Goal: Task Accomplishment & Management: Contribute content

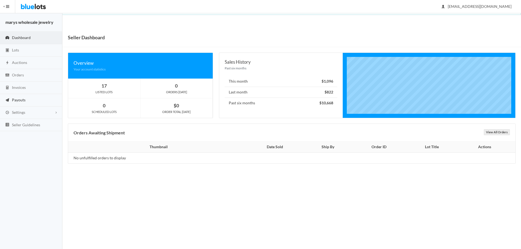
click at [18, 101] on span "Payouts" at bounding box center [19, 100] width 14 height 5
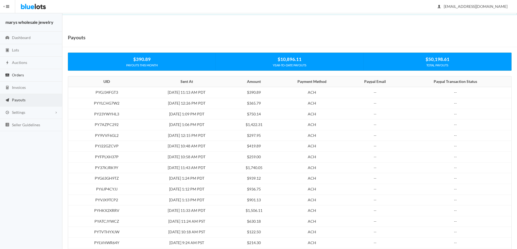
click at [13, 74] on span "Orders" at bounding box center [18, 75] width 12 height 5
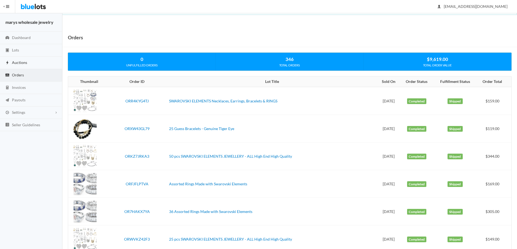
click at [15, 64] on span "Auctions" at bounding box center [19, 62] width 15 height 5
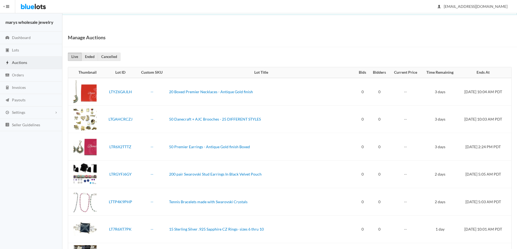
drag, startPoint x: 516, startPoint y: 90, endPoint x: 521, endPoint y: 185, distance: 95.1
click at [517, 185] on html "Bluelots is for sale. If you are interested in purchasing the business, please …" at bounding box center [258, 124] width 517 height 249
click at [20, 49] on link "Lots" at bounding box center [31, 50] width 62 height 12
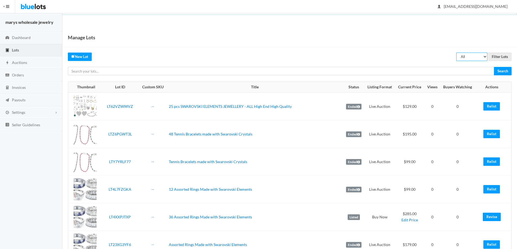
click at [484, 56] on select "All Draft Unreviewed Rejected Scheduled Listed Sold Ended" at bounding box center [471, 57] width 31 height 8
select select "ended"
click at [456, 53] on select "All Draft Unreviewed Rejected Scheduled Listed Sold Ended" at bounding box center [471, 57] width 31 height 8
click at [503, 58] on input "Filter Lots" at bounding box center [499, 57] width 23 height 8
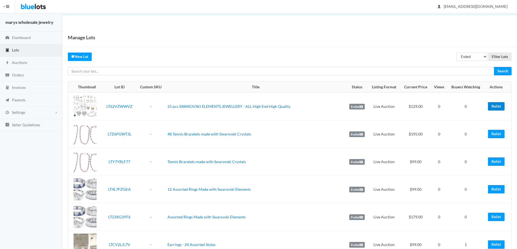
click at [493, 109] on link "Relist" at bounding box center [496, 106] width 17 height 8
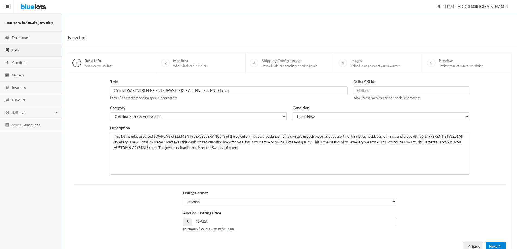
click at [496, 245] on button "Next" at bounding box center [496, 247] width 20 height 8
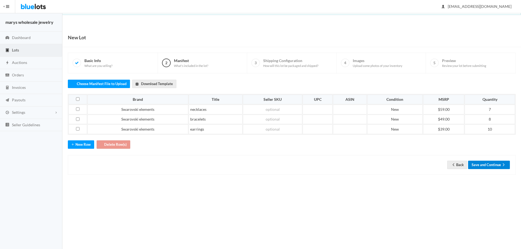
click at [496, 164] on button "Save and Continue" at bounding box center [489, 165] width 42 height 8
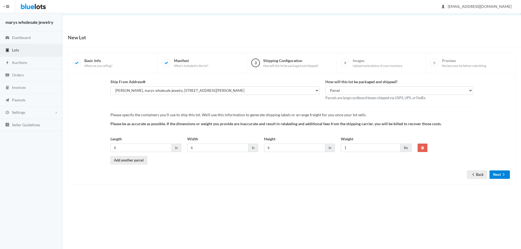
click at [496, 178] on button "Next" at bounding box center [500, 175] width 20 height 8
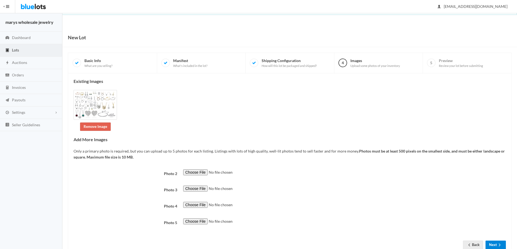
click at [498, 246] on icon "arrow forward" at bounding box center [499, 245] width 5 height 4
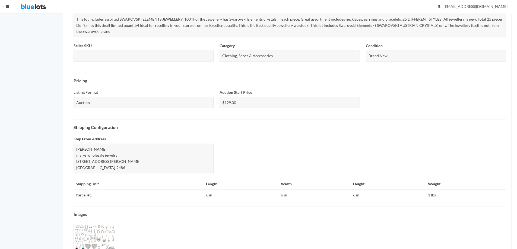
scroll to position [147, 0]
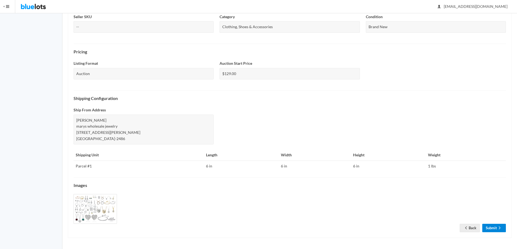
click at [492, 227] on link "Submit" at bounding box center [494, 228] width 24 height 8
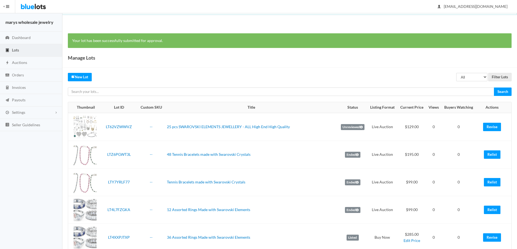
click at [489, 187] on td "Relist" at bounding box center [493, 183] width 35 height 28
click at [490, 181] on link "Relist" at bounding box center [492, 182] width 17 height 8
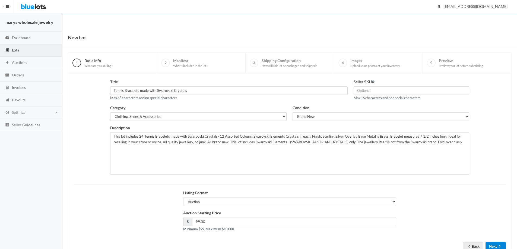
click at [495, 246] on button "Next" at bounding box center [496, 247] width 20 height 8
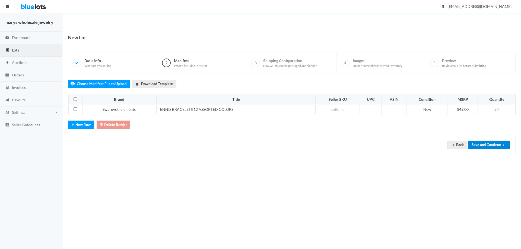
click at [493, 148] on button "Save and Continue" at bounding box center [489, 145] width 42 height 8
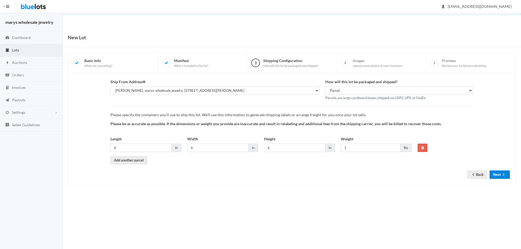
click at [501, 177] on icon "arrow forward" at bounding box center [503, 175] width 5 height 4
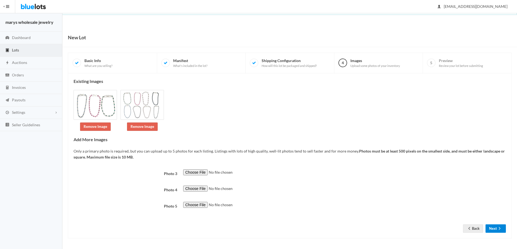
click at [494, 229] on button "Next" at bounding box center [496, 229] width 20 height 8
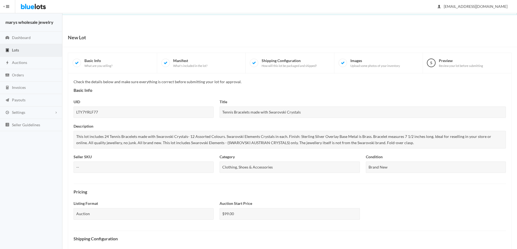
scroll to position [140, 0]
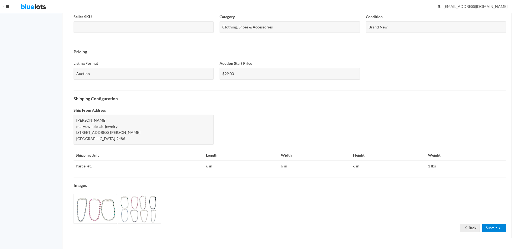
click at [490, 227] on link "Submit" at bounding box center [494, 228] width 24 height 8
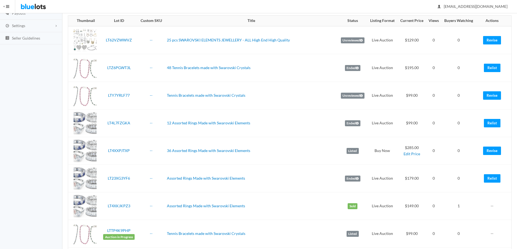
scroll to position [88, 0]
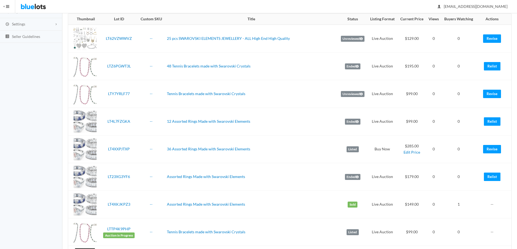
drag, startPoint x: 0, startPoint y: 0, endPoint x: 521, endPoint y: 46, distance: 522.8
click at [517, 46] on html "Bluelots is for sale. If you are interested in purchasing the business, please …" at bounding box center [258, 36] width 517 height 249
click at [490, 120] on link "Relist" at bounding box center [492, 122] width 17 height 8
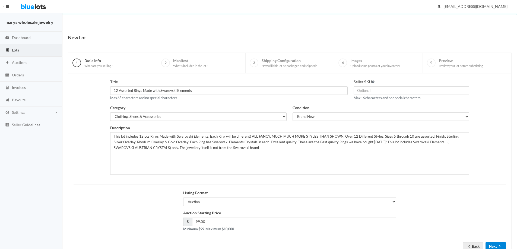
click at [496, 245] on button "Next" at bounding box center [496, 247] width 20 height 8
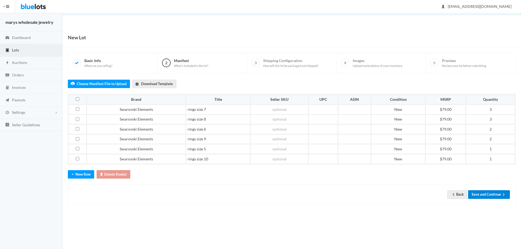
click at [491, 195] on button "Save and Continue" at bounding box center [489, 195] width 42 height 8
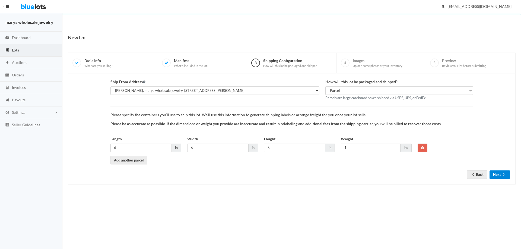
click at [497, 173] on button "Next" at bounding box center [500, 175] width 20 height 8
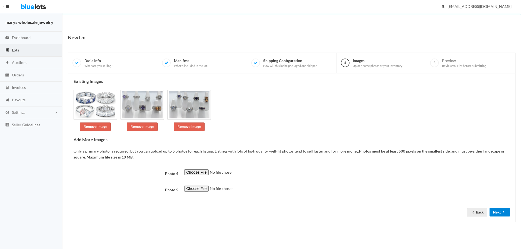
click at [501, 211] on icon "arrow forward" at bounding box center [503, 212] width 5 height 4
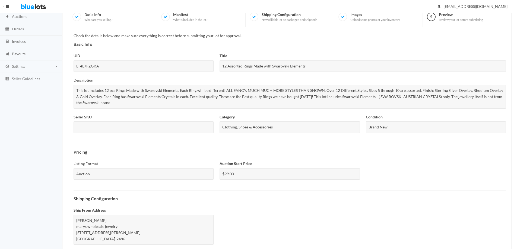
scroll to position [147, 0]
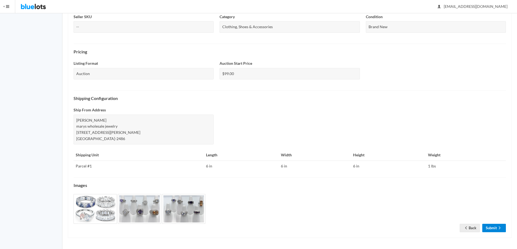
click at [491, 229] on link "Submit" at bounding box center [494, 228] width 24 height 8
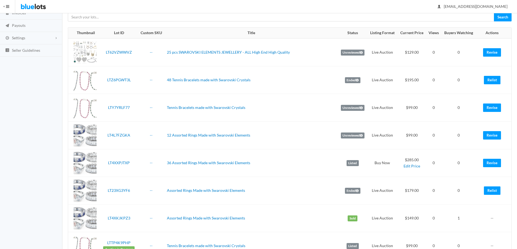
scroll to position [101, 0]
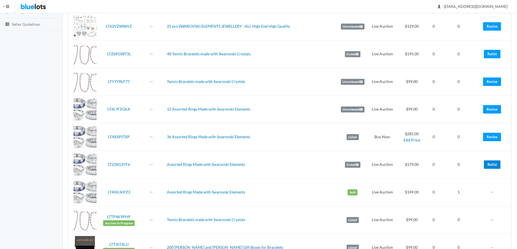
click at [491, 165] on link "Relist" at bounding box center [492, 165] width 17 height 8
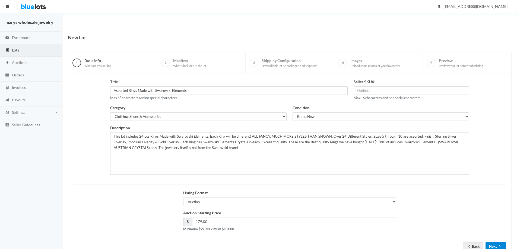
click at [493, 243] on button "Next" at bounding box center [496, 247] width 20 height 8
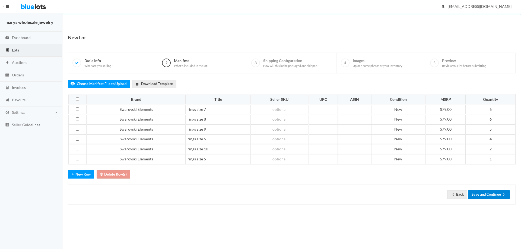
click at [492, 195] on button "Save and Continue" at bounding box center [489, 195] width 42 height 8
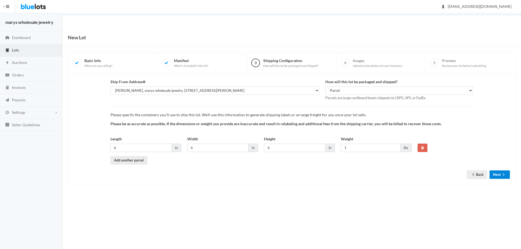
click at [500, 175] on button "Next" at bounding box center [500, 175] width 20 height 8
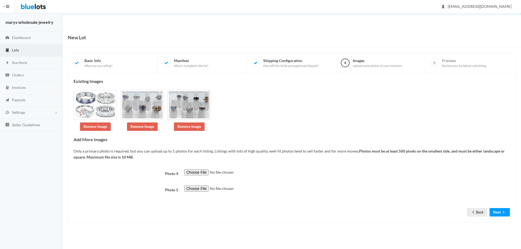
click at [500, 214] on button "Next" at bounding box center [500, 212] width 20 height 8
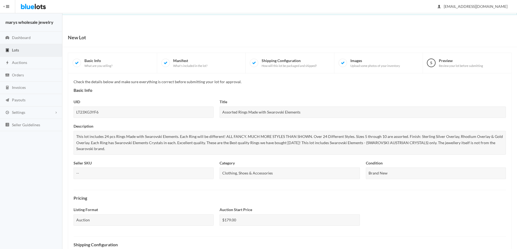
scroll to position [147, 0]
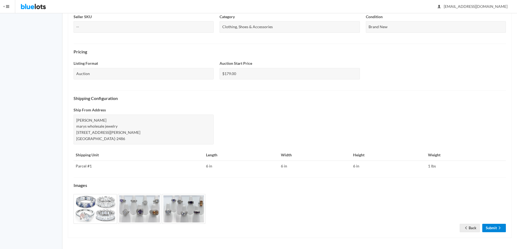
drag, startPoint x: 521, startPoint y: 145, endPoint x: 501, endPoint y: 226, distance: 83.7
click at [494, 228] on link "Submit" at bounding box center [494, 228] width 24 height 8
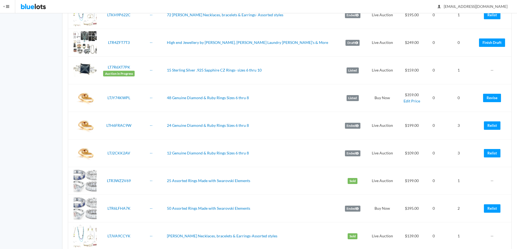
scroll to position [529, 0]
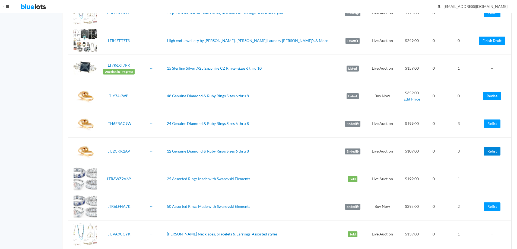
click at [494, 152] on link "Relist" at bounding box center [492, 151] width 17 height 8
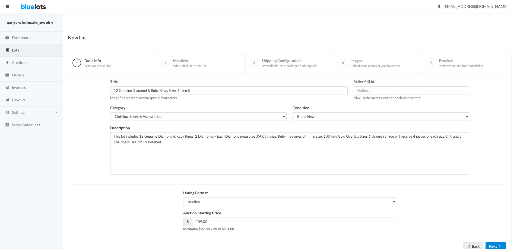
click at [495, 248] on button "Next" at bounding box center [496, 247] width 20 height 8
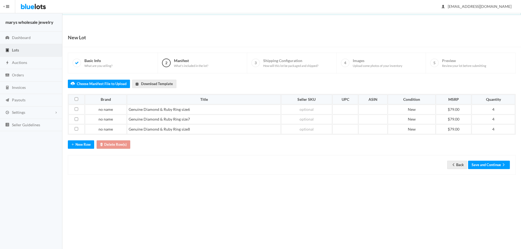
click at [490, 159] on div "Back Save and Continue" at bounding box center [292, 165] width 448 height 20
click at [491, 164] on button "Save and Continue" at bounding box center [489, 165] width 42 height 8
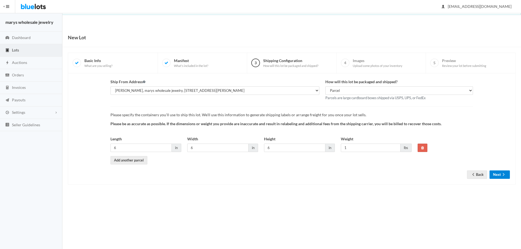
click at [497, 175] on button "Next" at bounding box center [500, 175] width 20 height 8
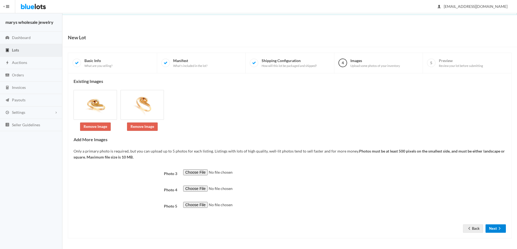
click at [498, 231] on ion-icon "arrow forward" at bounding box center [499, 229] width 5 height 5
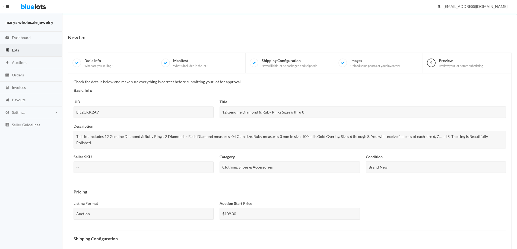
scroll to position [134, 0]
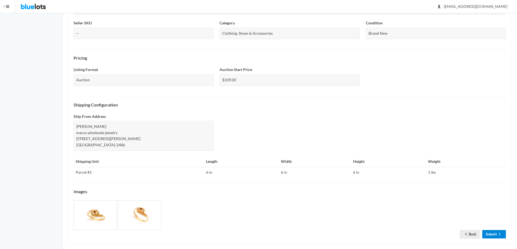
click at [493, 230] on link "Submit" at bounding box center [494, 234] width 24 height 8
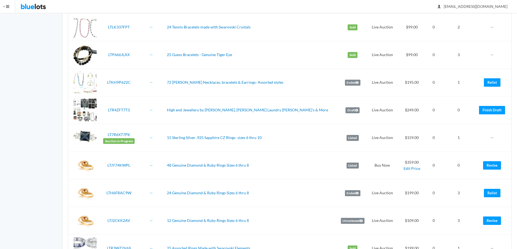
scroll to position [463, 0]
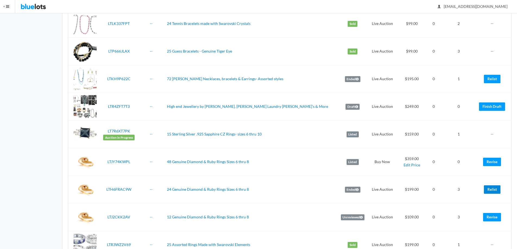
click at [493, 188] on link "Relist" at bounding box center [492, 190] width 17 height 8
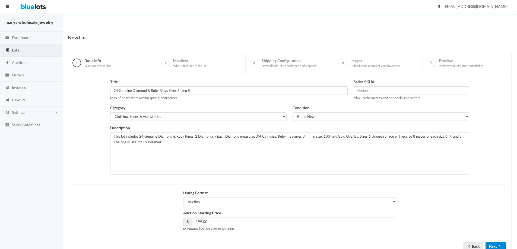
click at [494, 245] on button "Next" at bounding box center [496, 247] width 20 height 8
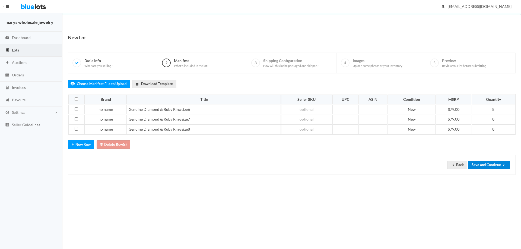
click at [496, 166] on button "Save and Continue" at bounding box center [489, 165] width 42 height 8
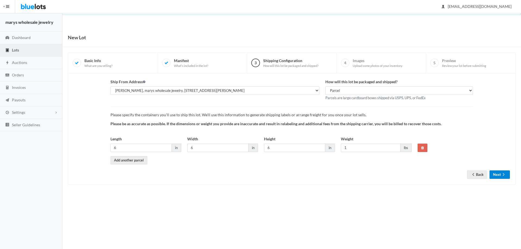
click at [495, 175] on button "Next" at bounding box center [500, 175] width 20 height 8
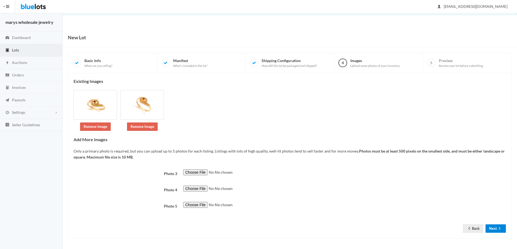
click at [496, 230] on button "Next" at bounding box center [496, 229] width 20 height 8
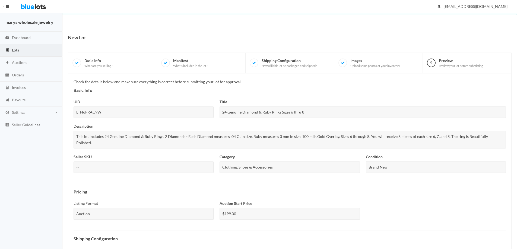
scroll to position [134, 0]
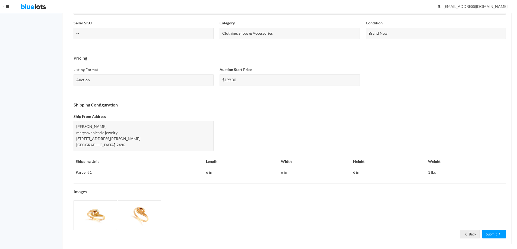
drag, startPoint x: 521, startPoint y: 128, endPoint x: 512, endPoint y: 248, distance: 119.7
click at [493, 230] on link "Submit" at bounding box center [494, 234] width 24 height 8
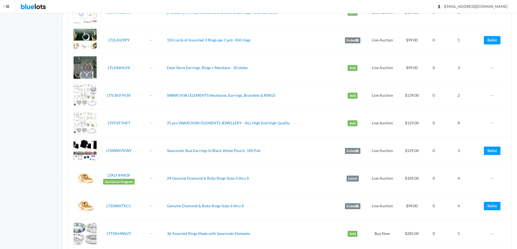
scroll to position [769, 0]
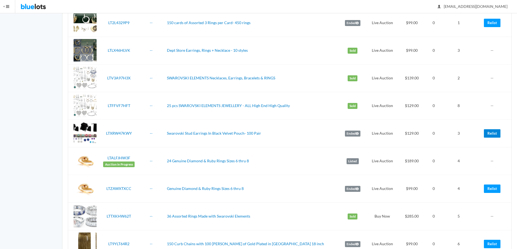
click at [488, 132] on link "Relist" at bounding box center [492, 133] width 17 height 8
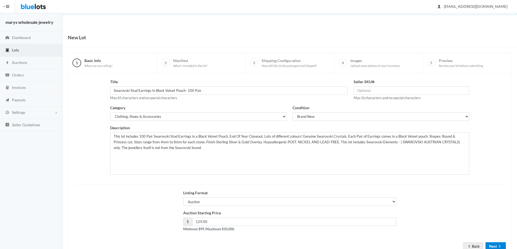
click at [497, 244] on button "Next" at bounding box center [496, 247] width 20 height 8
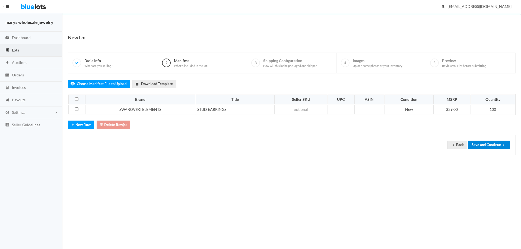
click at [491, 145] on button "Save and Continue" at bounding box center [489, 145] width 42 height 8
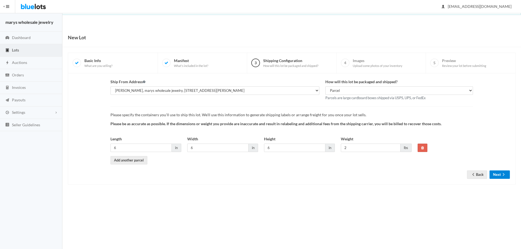
click at [499, 174] on button "Next" at bounding box center [500, 175] width 20 height 8
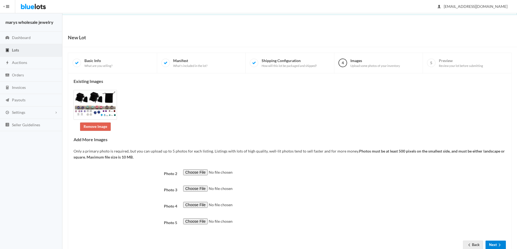
click at [498, 245] on icon "arrow forward" at bounding box center [499, 245] width 5 height 4
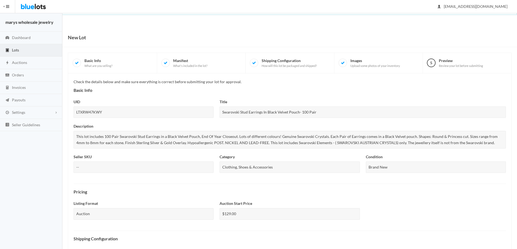
scroll to position [140, 0]
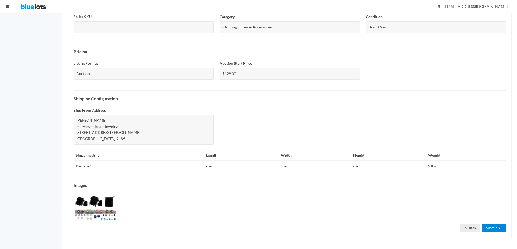
click at [494, 229] on link "Submit" at bounding box center [494, 228] width 24 height 8
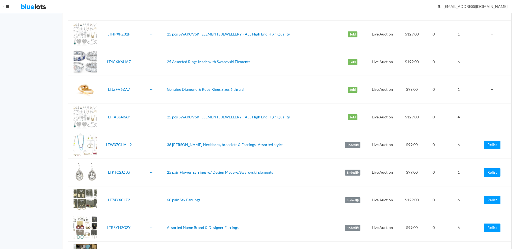
scroll to position [1065, 0]
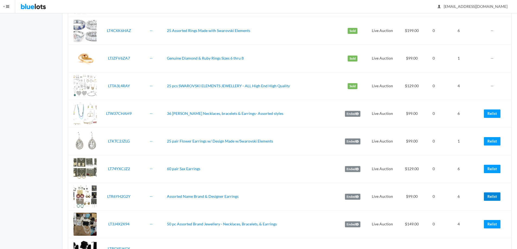
click at [490, 195] on link "Relist" at bounding box center [492, 197] width 17 height 8
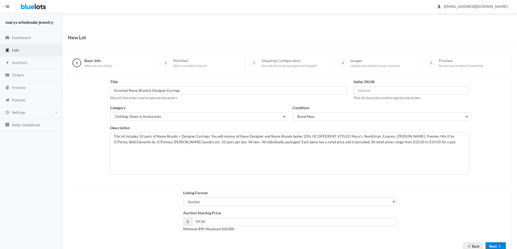
click at [489, 245] on button "Next" at bounding box center [496, 247] width 20 height 8
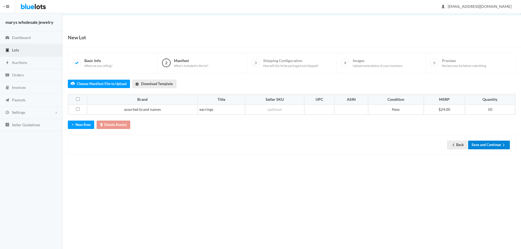
click at [493, 143] on button "Save and Continue" at bounding box center [489, 145] width 42 height 8
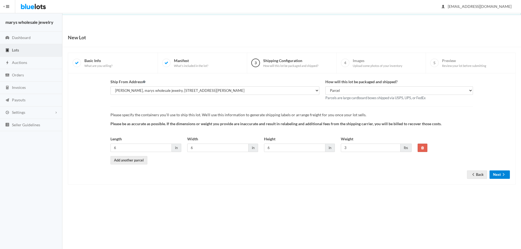
click at [497, 175] on button "Next" at bounding box center [500, 175] width 20 height 8
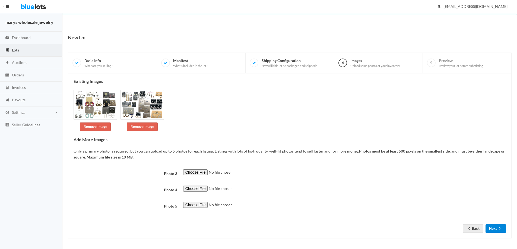
click at [497, 232] on button "Next" at bounding box center [496, 229] width 20 height 8
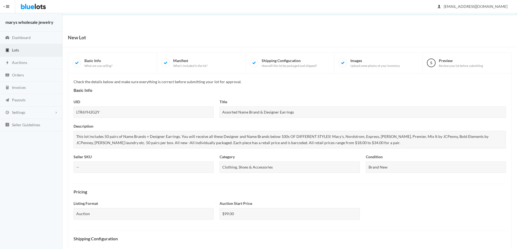
scroll to position [140, 0]
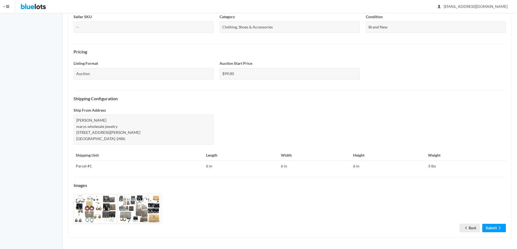
drag, startPoint x: 521, startPoint y: 144, endPoint x: 516, endPoint y: 242, distance: 97.8
click at [495, 227] on link "Submit" at bounding box center [494, 228] width 24 height 8
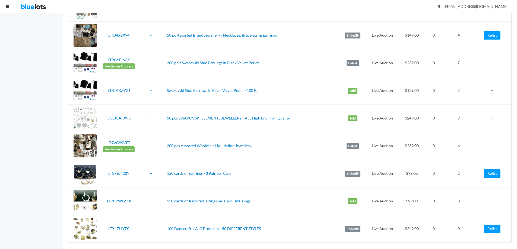
scroll to position [1282, 0]
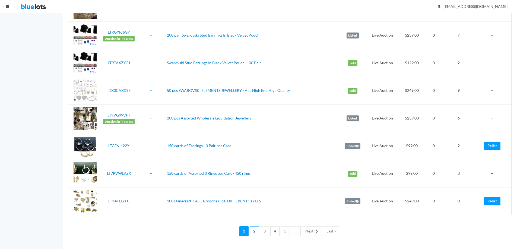
click at [256, 232] on link "2" at bounding box center [254, 232] width 9 height 10
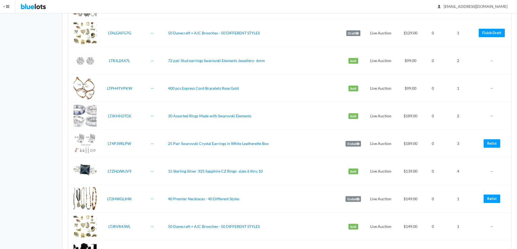
scroll to position [769, 0]
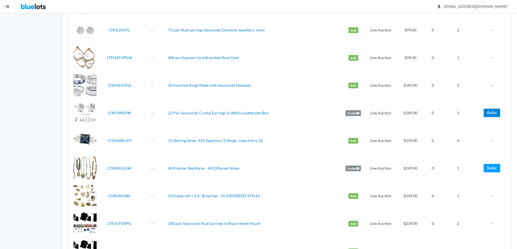
click at [490, 112] on link "Relist" at bounding box center [492, 113] width 17 height 8
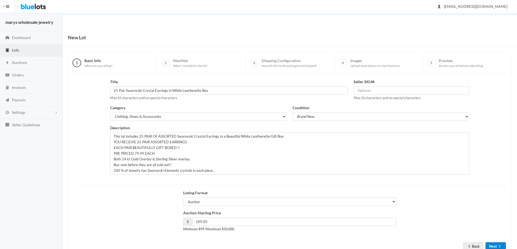
click at [496, 244] on button "Next" at bounding box center [496, 247] width 20 height 8
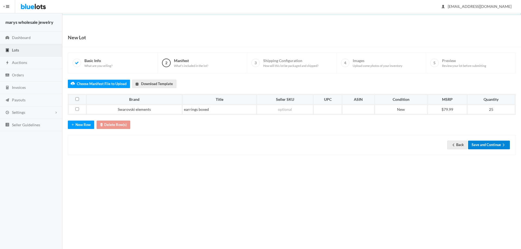
click at [485, 142] on button "Save and Continue" at bounding box center [489, 145] width 42 height 8
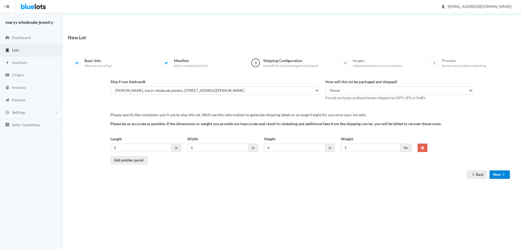
click at [496, 174] on button "Next" at bounding box center [500, 175] width 20 height 8
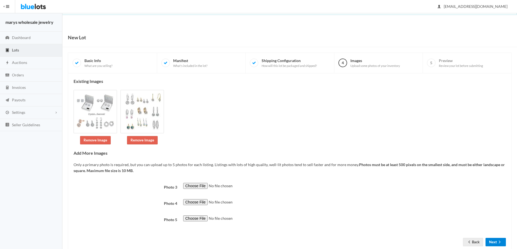
click at [497, 240] on button "Next" at bounding box center [496, 242] width 20 height 8
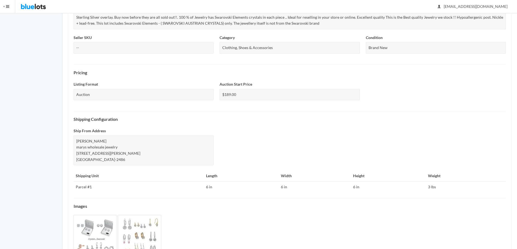
scroll to position [160, 0]
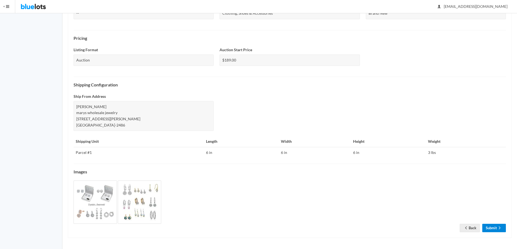
click at [492, 226] on link "Submit" at bounding box center [494, 228] width 24 height 8
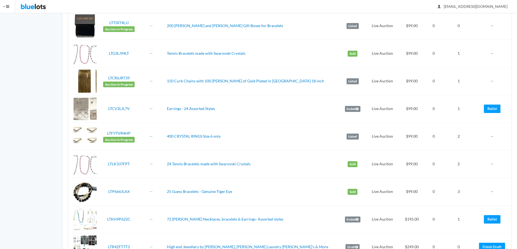
scroll to position [1282, 0]
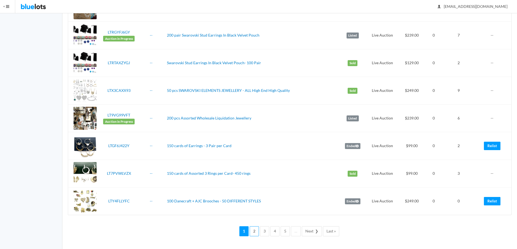
click at [258, 234] on link "2" at bounding box center [254, 232] width 9 height 10
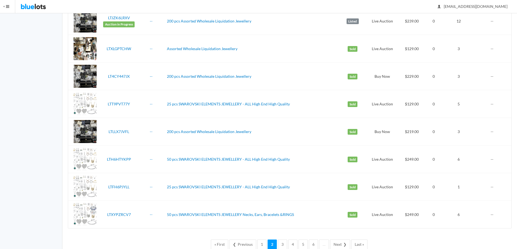
scroll to position [1262, 0]
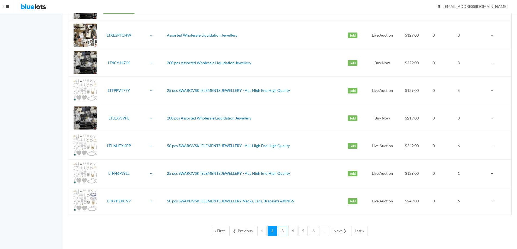
click at [281, 231] on link "3" at bounding box center [282, 231] width 9 height 10
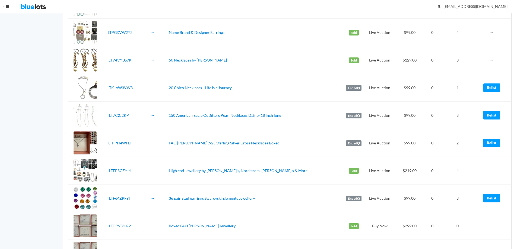
scroll to position [1262, 0]
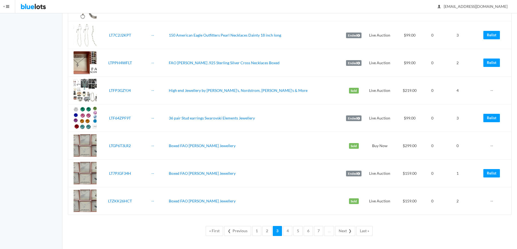
drag, startPoint x: 521, startPoint y: 29, endPoint x: 519, endPoint y: 245, distance: 215.5
click at [288, 231] on link "4" at bounding box center [287, 231] width 9 height 10
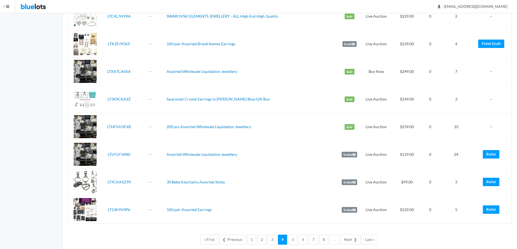
scroll to position [1248, 0]
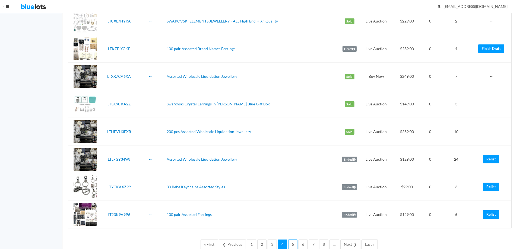
click at [292, 245] on link "5" at bounding box center [292, 245] width 9 height 10
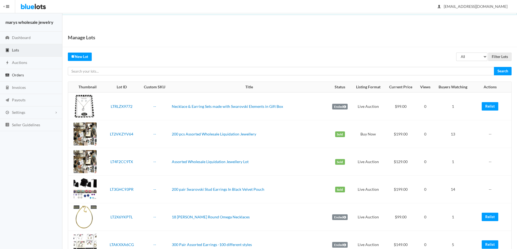
click at [17, 72] on link "Orders" at bounding box center [31, 75] width 62 height 12
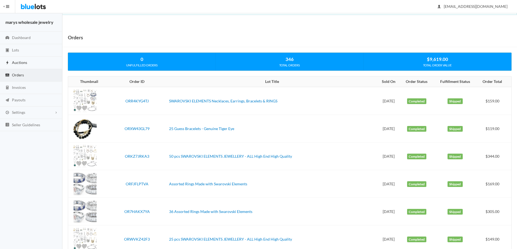
click at [15, 61] on span "Auctions" at bounding box center [19, 62] width 15 height 5
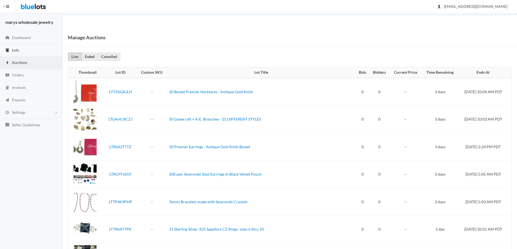
click at [19, 53] on link "Lots" at bounding box center [31, 50] width 62 height 12
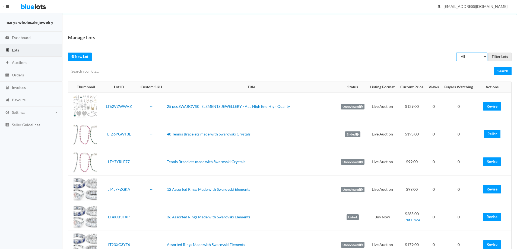
drag, startPoint x: 481, startPoint y: 55, endPoint x: 480, endPoint y: 58, distance: 3.4
click at [481, 56] on select "All Draft Unreviewed Rejected Scheduled Listed Sold Ended" at bounding box center [471, 57] width 31 height 8
select select "unreviewed"
click at [456, 53] on select "All Draft Unreviewed Rejected Scheduled Listed Sold Ended" at bounding box center [471, 57] width 31 height 8
click at [499, 58] on input "Filter Lots" at bounding box center [499, 57] width 23 height 8
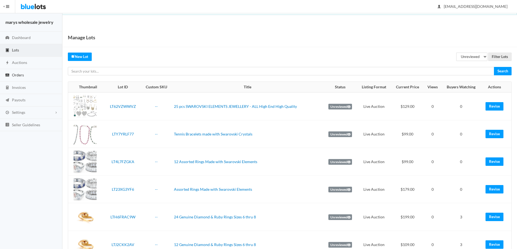
click at [20, 75] on span "Orders" at bounding box center [18, 75] width 12 height 5
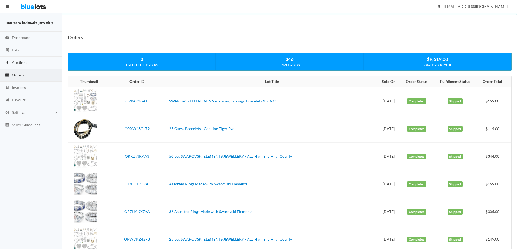
click at [17, 64] on span "Auctions" at bounding box center [19, 62] width 15 height 5
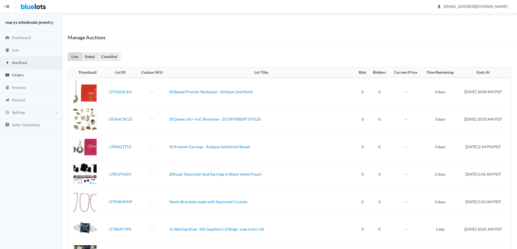
click at [21, 75] on span "Orders" at bounding box center [18, 75] width 12 height 5
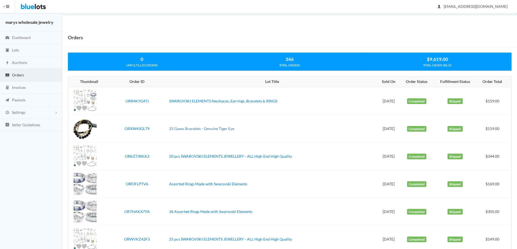
click at [208, 130] on link "25 Guess Bracelets - Genuine Tiger Eye" at bounding box center [201, 128] width 65 height 5
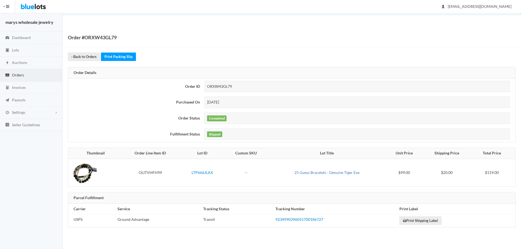
click at [319, 173] on link "25 Guess Bracelets - Genuine Tiger Eye" at bounding box center [326, 172] width 65 height 5
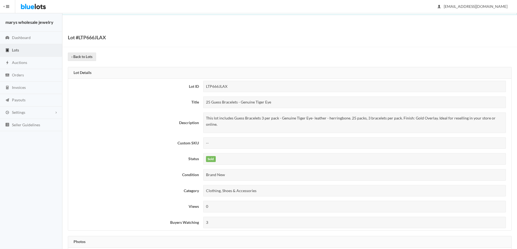
drag, startPoint x: 203, startPoint y: 103, endPoint x: 278, endPoint y: 102, distance: 75.2
click at [278, 101] on div "25 Guess Bracelets - Genuine Tiger Eye" at bounding box center [354, 103] width 303 height 12
copy div "25 Guess Bracelets - Genuine Tiger Eye"
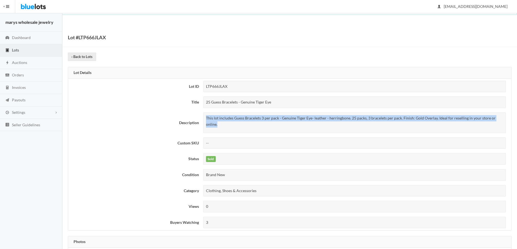
drag, startPoint x: 203, startPoint y: 116, endPoint x: 506, endPoint y: 121, distance: 303.2
click at [506, 121] on td "This lot includes Guess Bracelets 3 per pack - Genuine Tiger Eye- leather - her…" at bounding box center [356, 122] width 310 height 25
copy p "This lot includes Guess Bracelets 3 per pack - Genuine Tiger Eye- leather - her…"
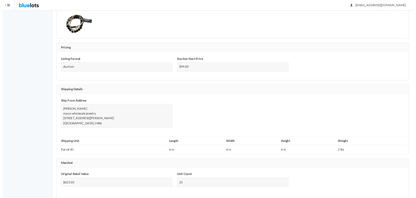
scroll to position [261, 0]
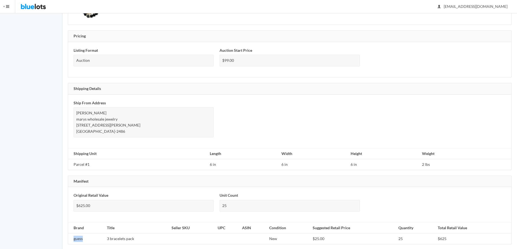
drag, startPoint x: 72, startPoint y: 234, endPoint x: 85, endPoint y: 230, distance: 13.6
click at [85, 234] on td "guess" at bounding box center [86, 239] width 37 height 11
copy td "guess"
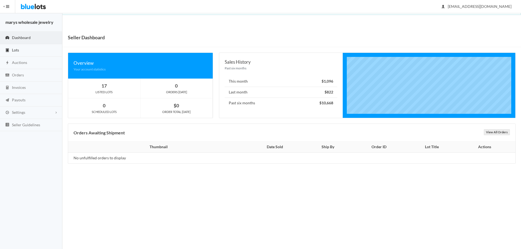
click at [23, 52] on link "Lots" at bounding box center [31, 50] width 62 height 12
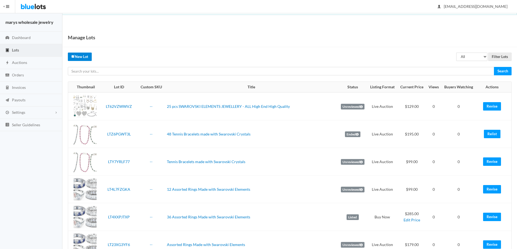
click at [78, 58] on link "New Lot" at bounding box center [80, 57] width 24 height 8
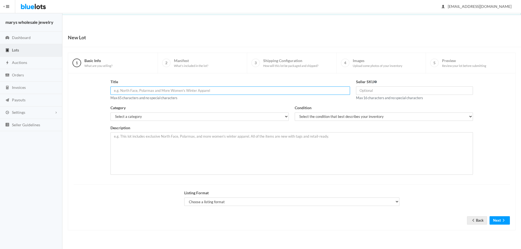
paste input "25 Guess Bracelets - Genuine Tiger Eye"
type input "25 Guess Bracelets - Genuine Tiger Eye"
click at [210, 117] on select "Select a category Electronics Clothing, Shoes & Accessories Appliances Home & G…" at bounding box center [199, 117] width 178 height 8
select select "2"
click at [110, 113] on select "Select a category Electronics Clothing, Shoes & Accessories Appliances Home & G…" at bounding box center [199, 117] width 178 height 8
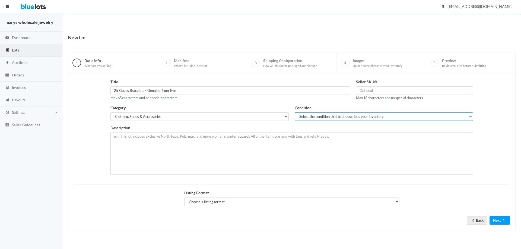
click at [344, 119] on select "Select the condition that best describes your inventory Brand New Shelf Pulls C…" at bounding box center [384, 117] width 178 height 8
select select "1"
click at [295, 113] on select "Select the condition that best describes your inventory Brand New Shelf Pulls C…" at bounding box center [384, 117] width 178 height 8
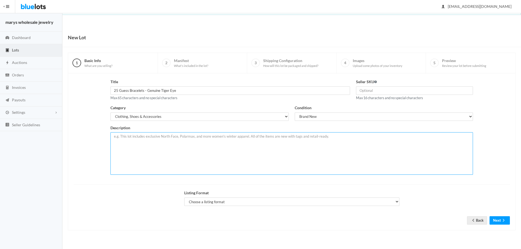
paste textarea "This lot includes Guess Bracelets 3 per pack - Genuine Tiger Eye- leather - her…"
type textarea "This lot includes Guess Bracelets 3 per pack - Genuine Tiger Eye- leather - her…"
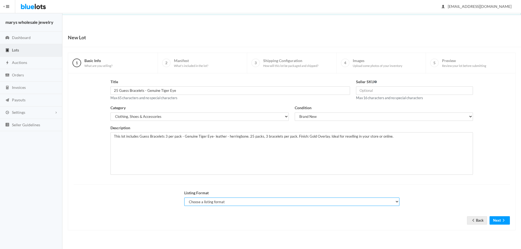
drag, startPoint x: 216, startPoint y: 204, endPoint x: 217, endPoint y: 207, distance: 3.0
click at [217, 207] on div "Listing Format Choose a listing format Auction Buy Now" at bounding box center [291, 200] width 221 height 20
select select "true"
click at [184, 198] on select "Choose a listing format Auction Buy Now" at bounding box center [291, 202] width 215 height 8
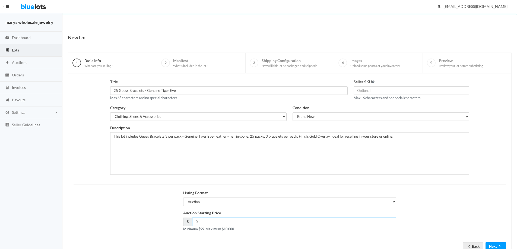
click at [214, 224] on input "number" at bounding box center [294, 222] width 204 height 8
type input "99.00"
click at [498, 247] on icon "arrow forward" at bounding box center [499, 247] width 5 height 4
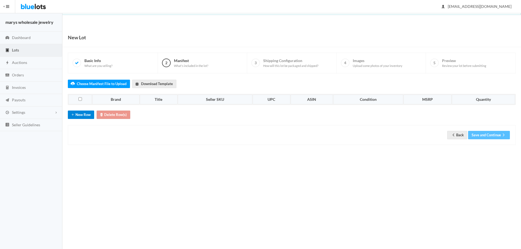
click at [80, 114] on button "New Row" at bounding box center [81, 115] width 26 height 8
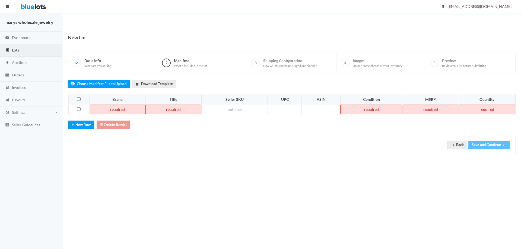
paste td
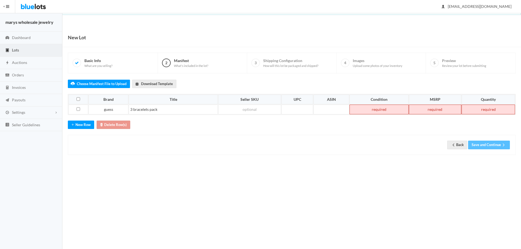
click at [389, 109] on td at bounding box center [379, 110] width 59 height 10
click at [429, 112] on td at bounding box center [435, 110] width 53 height 10
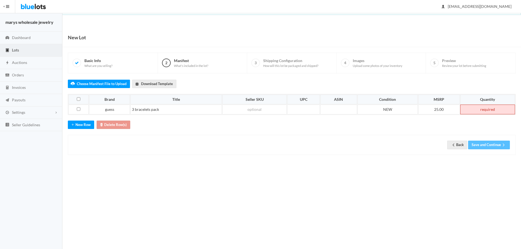
click at [487, 107] on td at bounding box center [487, 110] width 55 height 10
drag, startPoint x: 496, startPoint y: 150, endPoint x: 495, endPoint y: 147, distance: 3.5
click at [496, 148] on div "Back Save and Continue" at bounding box center [292, 145] width 448 height 20
click at [495, 147] on button "Save and Continue" at bounding box center [489, 145] width 42 height 8
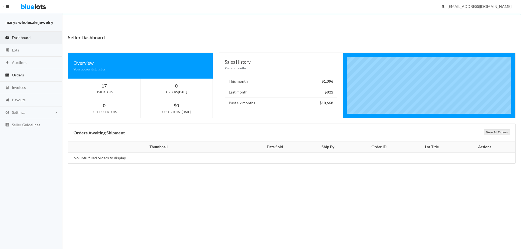
click at [20, 75] on span "Orders" at bounding box center [18, 75] width 12 height 5
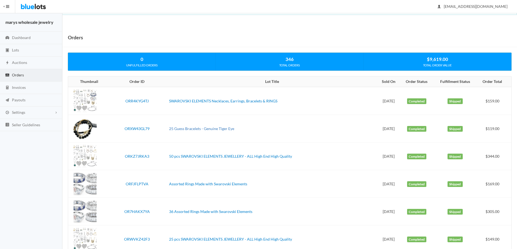
click at [218, 126] on link "25 Guess Bracelets - Genuine Tiger Eye" at bounding box center [201, 128] width 65 height 5
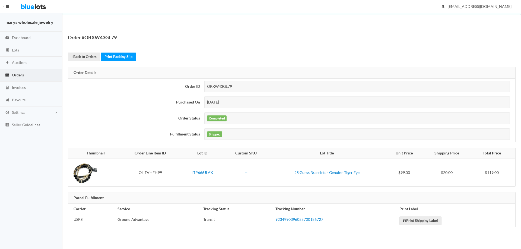
click at [324, 170] on td "25 Guess Bracelets - Genuine Tiger Eye" at bounding box center [327, 173] width 118 height 28
click at [326, 171] on link "25 Guess Bracelets - Genuine Tiger Eye" at bounding box center [326, 172] width 65 height 5
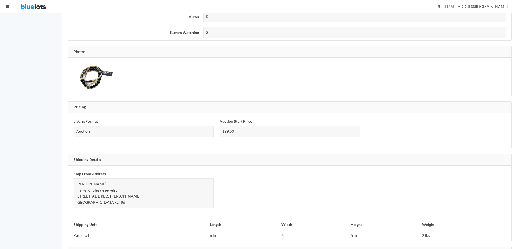
scroll to position [261, 0]
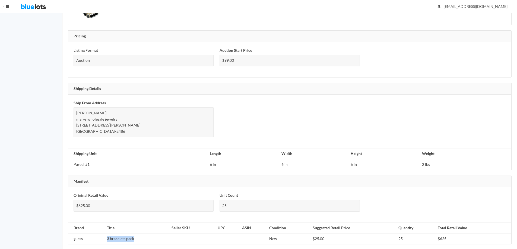
drag, startPoint x: 106, startPoint y: 231, endPoint x: 130, endPoint y: 236, distance: 24.3
click at [138, 235] on td "3 bracelets pack" at bounding box center [137, 239] width 65 height 11
copy td "3 bracelets pack"
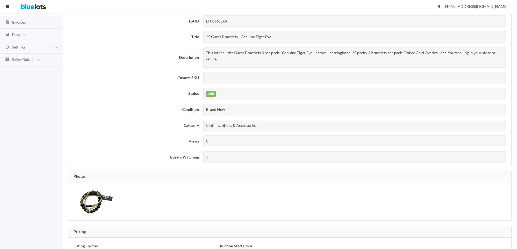
scroll to position [68, 0]
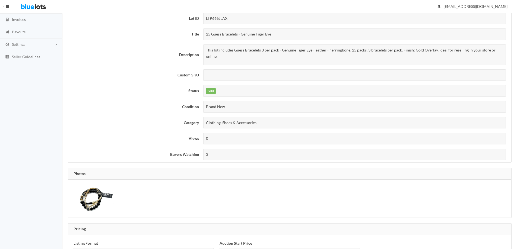
click at [90, 192] on img at bounding box center [94, 198] width 41 height 27
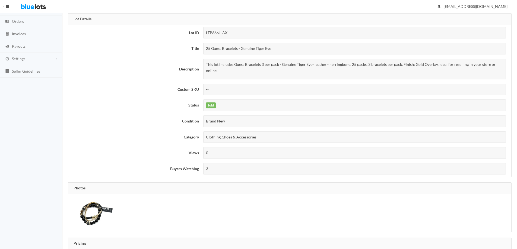
scroll to position [0, 0]
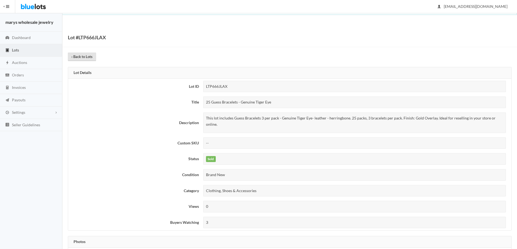
click at [85, 57] on link "‹ Back to Lots" at bounding box center [82, 57] width 28 height 8
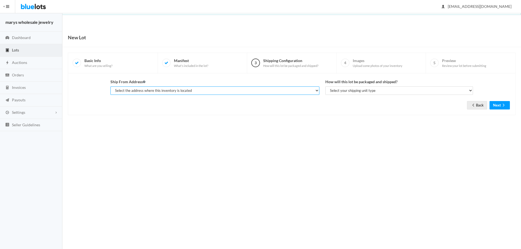
drag, startPoint x: 185, startPoint y: 90, endPoint x: 186, endPoint y: 95, distance: 4.5
click at [185, 91] on select "Select the address where this inventory is located [PERSON_NAME], marys wholesa…" at bounding box center [214, 91] width 209 height 8
select select "19963"
click at [110, 87] on select "Select the address where this inventory is located [PERSON_NAME], marys wholesa…" at bounding box center [214, 91] width 209 height 8
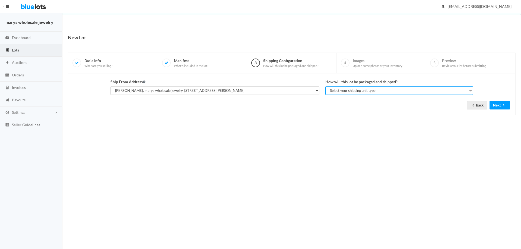
click at [353, 91] on select "Select your shipping unit type Parcel Pallet Truckload" at bounding box center [399, 91] width 148 height 8
select select "parcel"
click at [325, 87] on select "Select your shipping unit type Parcel Pallet Truckload" at bounding box center [399, 91] width 148 height 8
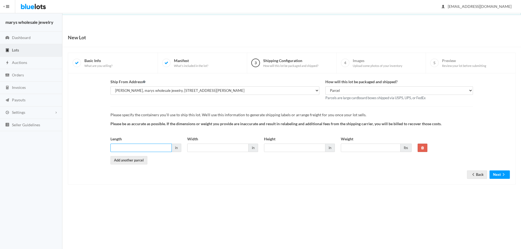
click at [128, 148] on input "Length" at bounding box center [140, 148] width 61 height 8
type input "6"
click at [221, 149] on input "Width" at bounding box center [217, 148] width 61 height 8
type input "6"
click at [272, 147] on input "Height" at bounding box center [294, 148] width 61 height 8
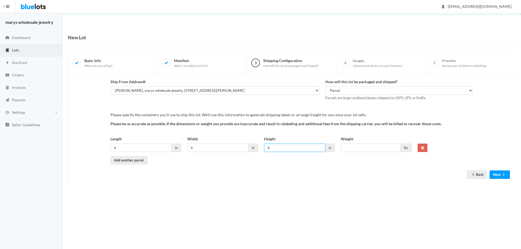
type input "6"
click at [377, 145] on input "Weight" at bounding box center [371, 148] width 60 height 8
type input "2"
click at [500, 174] on button "Next" at bounding box center [500, 175] width 20 height 8
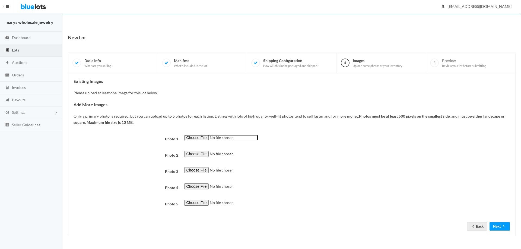
click at [191, 137] on input "file" at bounding box center [221, 138] width 74 height 6
type input "C:\fakepath\GU7.png"
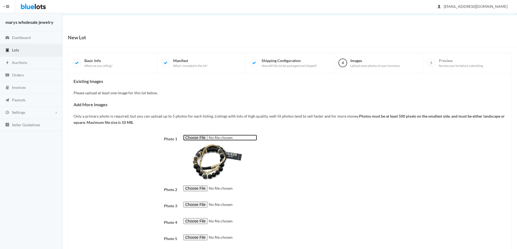
scroll to position [33, 0]
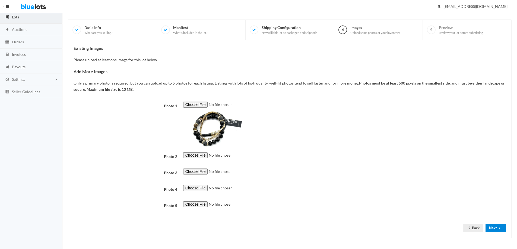
click at [494, 230] on button "Next" at bounding box center [496, 228] width 20 height 8
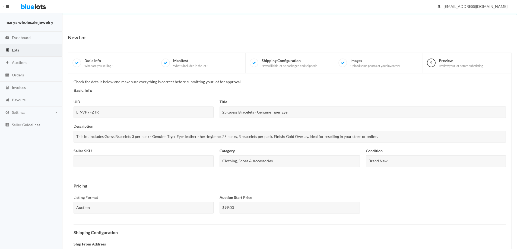
scroll to position [134, 0]
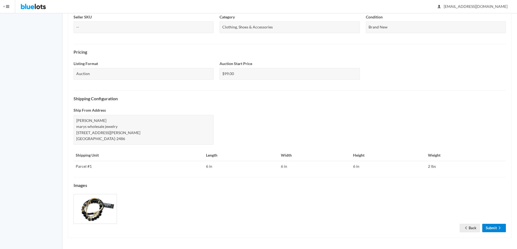
click at [496, 229] on link "Submit" at bounding box center [494, 228] width 24 height 8
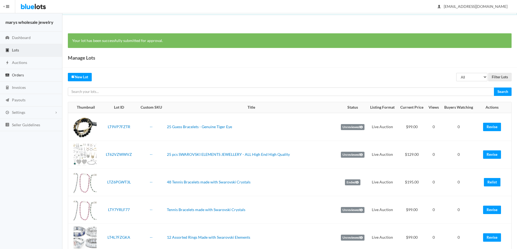
click at [20, 75] on span "Orders" at bounding box center [18, 75] width 12 height 5
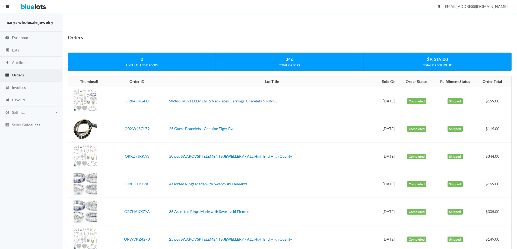
click at [215, 100] on link "SWAROVSKI ELEMENTS Necklaces, Earrings, Bracelets & RINGS" at bounding box center [223, 101] width 108 height 5
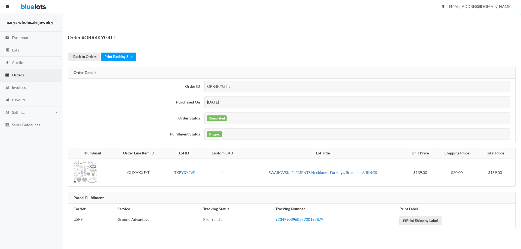
click at [334, 172] on link "SWAROVSKI ELEMENTS Necklaces, Earrings, Bracelets & RINGS" at bounding box center [323, 172] width 108 height 5
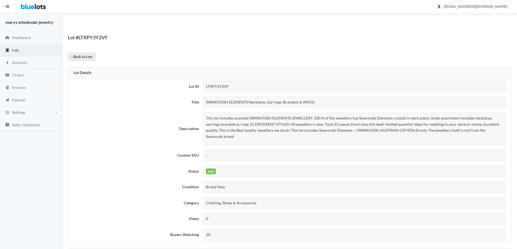
drag, startPoint x: 206, startPoint y: 103, endPoint x: 330, endPoint y: 101, distance: 123.8
click at [330, 101] on div "SWAROVSKI ELEMENTS Necklaces, Earrings, Bracelets & RINGS" at bounding box center [354, 103] width 303 height 12
copy div "SWAROVSKI ELEMENTS Necklaces, Earrings, Bracelets & RINGS"
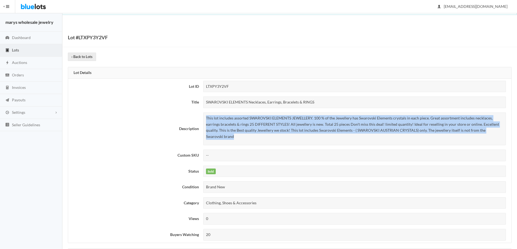
drag, startPoint x: 206, startPoint y: 118, endPoint x: 480, endPoint y: 146, distance: 275.5
click at [480, 146] on td "This lot includes assorted SWAROVSKI ELEMENTS JEWELLERY. 100 % of the Jewellery…" at bounding box center [356, 128] width 310 height 37
copy p "This lot includes assorted SWAROVSKI ELEMENTS JEWELLERY. 100 % of the Jewellery…"
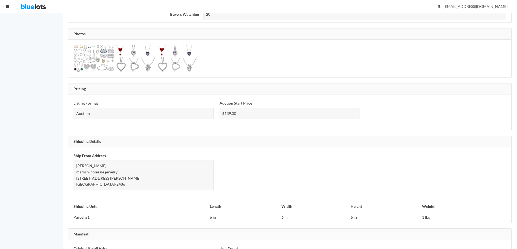
scroll to position [312, 0]
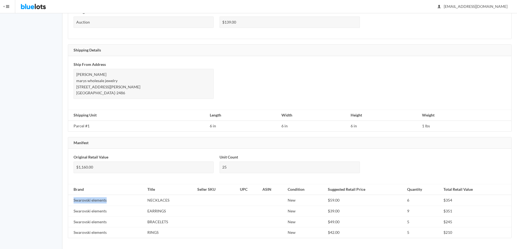
drag, startPoint x: 73, startPoint y: 199, endPoint x: 110, endPoint y: 198, distance: 36.9
click at [110, 198] on td "Swarovski elements" at bounding box center [106, 200] width 77 height 11
copy td "Swarovski elements"
drag, startPoint x: 146, startPoint y: 199, endPoint x: 169, endPoint y: 196, distance: 22.5
click at [169, 196] on td "NECKLACES" at bounding box center [170, 200] width 50 height 11
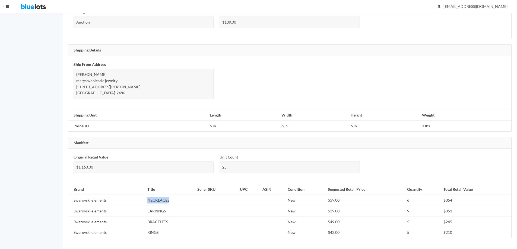
copy td "NECKLACES"
drag, startPoint x: 147, startPoint y: 213, endPoint x: 169, endPoint y: 211, distance: 22.0
click at [169, 211] on td "EARRINGS" at bounding box center [170, 211] width 50 height 11
copy td "EARRINGS"
drag, startPoint x: 153, startPoint y: 221, endPoint x: 169, endPoint y: 221, distance: 16.0
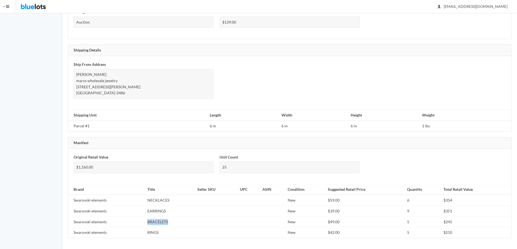
click at [169, 221] on td "BRACELETS" at bounding box center [170, 222] width 50 height 11
copy td "BRACELETS"
drag, startPoint x: 146, startPoint y: 232, endPoint x: 165, endPoint y: 230, distance: 19.4
click at [165, 230] on td "RINGS" at bounding box center [170, 233] width 50 height 11
copy td "RINGS"
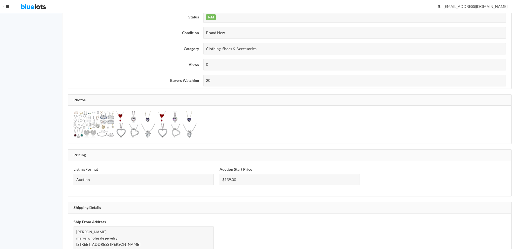
scroll to position [155, 0]
click at [101, 131] on img at bounding box center [94, 124] width 41 height 27
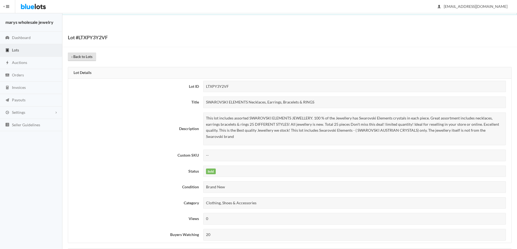
click at [82, 54] on link "‹ Back to Lots" at bounding box center [82, 57] width 28 height 8
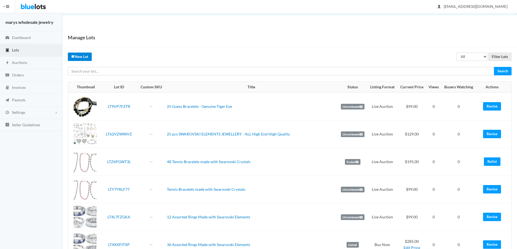
click at [77, 55] on link "New Lot" at bounding box center [80, 57] width 24 height 8
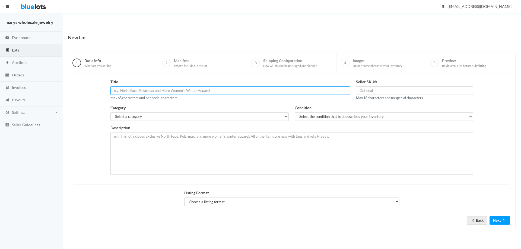
paste input "SWAROVSKI ELEMENTS Necklaces, Earrings, Bracelets & RINGS"
type input "SWAROVSKI ELEMENTS Necklaces, Earrings, Bracelets & RINGS"
click at [172, 116] on select "Select a category Electronics Clothing, Shoes & Accessories Appliances Home & G…" at bounding box center [199, 117] width 178 height 8
select select "2"
click at [110, 113] on select "Select a category Electronics Clothing, Shoes & Accessories Appliances Home & G…" at bounding box center [199, 117] width 178 height 8
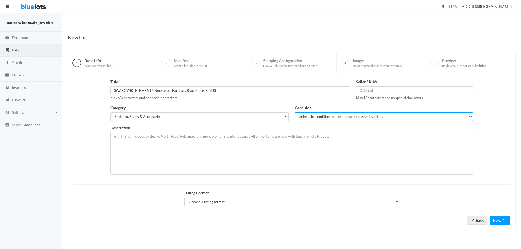
click at [325, 118] on select "Select the condition that best describes your inventory Brand New Shelf Pulls C…" at bounding box center [384, 117] width 178 height 8
select select "1"
click at [295, 113] on select "Select the condition that best describes your inventory Brand New Shelf Pulls C…" at bounding box center [384, 117] width 178 height 8
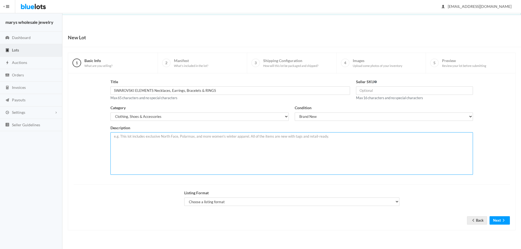
paste textarea "This lot includes assorted SWAROVSKI ELEMENTS JEWELLERY. 100 % of the Jewellery…"
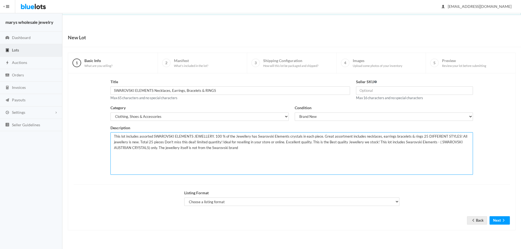
type textarea "This lot includes assorted SWAROVSKI ELEMENTS JEWELLERY. 100 % of the Jewellery…"
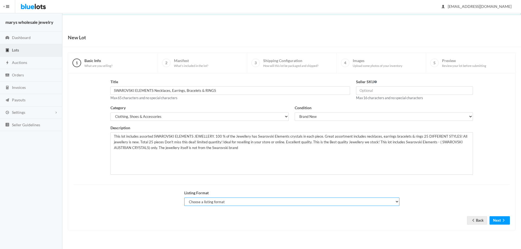
click at [218, 203] on select "Choose a listing format Auction Buy Now" at bounding box center [291, 202] width 215 height 8
select select "true"
click at [184, 198] on select "Choose a listing format Auction Buy Now" at bounding box center [291, 202] width 215 height 8
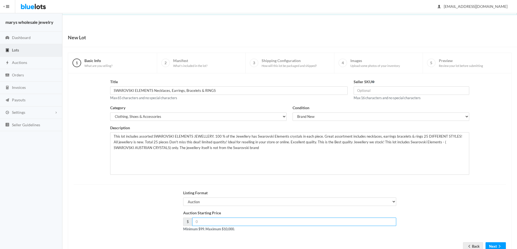
click at [211, 223] on input "number" at bounding box center [294, 222] width 204 height 8
click at [200, 222] on input "129.00" at bounding box center [294, 222] width 204 height 8
type input "139.00"
click at [496, 246] on button "Next" at bounding box center [496, 247] width 20 height 8
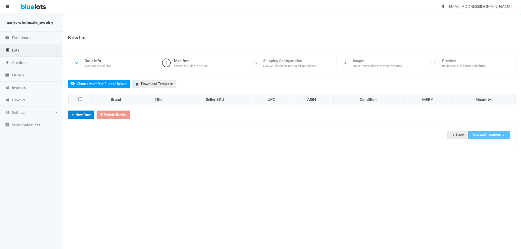
click at [85, 114] on button "New Row" at bounding box center [81, 115] width 26 height 8
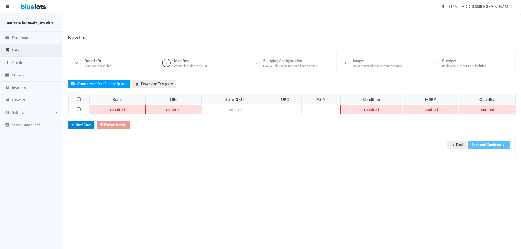
click at [85, 125] on button "New Row" at bounding box center [81, 125] width 26 height 8
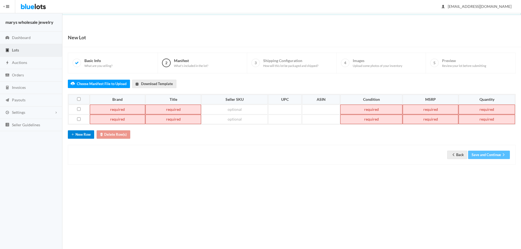
click at [84, 136] on button "New Row" at bounding box center [81, 135] width 26 height 8
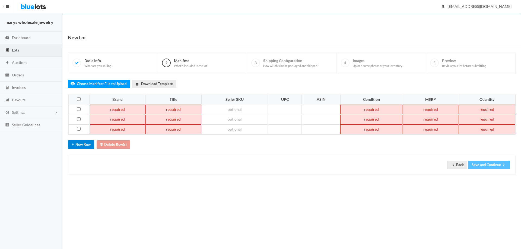
click at [85, 143] on button "New Row" at bounding box center [81, 145] width 26 height 8
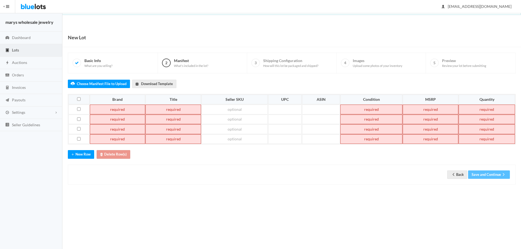
paste td
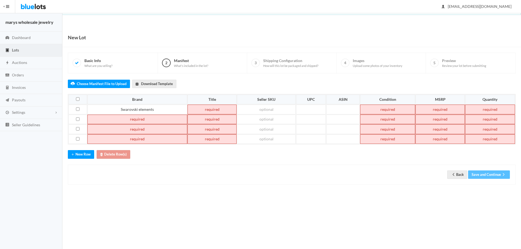
paste td
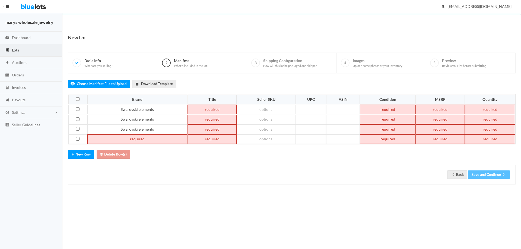
paste td
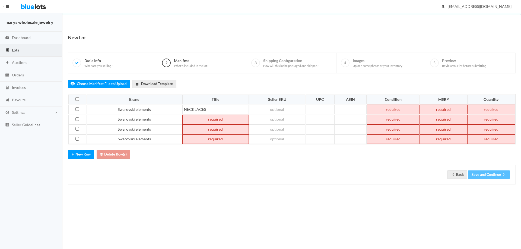
paste td
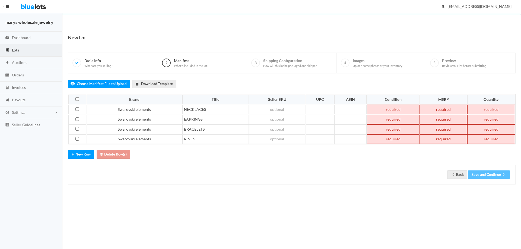
click at [402, 108] on td at bounding box center [393, 110] width 53 height 10
click at [404, 120] on td at bounding box center [393, 120] width 53 height 10
click at [398, 129] on td at bounding box center [393, 130] width 53 height 10
click at [397, 138] on td at bounding box center [393, 140] width 53 height 10
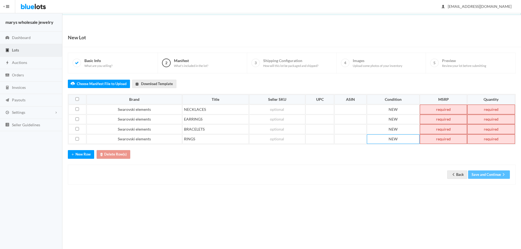
click at [439, 109] on td at bounding box center [443, 110] width 47 height 10
click at [445, 118] on td at bounding box center [443, 120] width 47 height 10
click at [448, 128] on td at bounding box center [443, 130] width 47 height 10
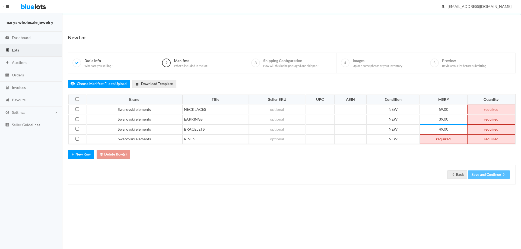
click at [451, 142] on td at bounding box center [443, 140] width 47 height 10
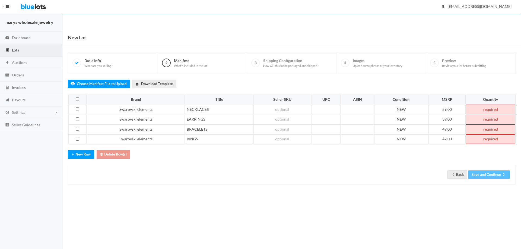
click at [494, 138] on td at bounding box center [490, 140] width 49 height 10
click at [494, 110] on td at bounding box center [490, 110] width 49 height 10
click at [498, 119] on td at bounding box center [490, 120] width 49 height 10
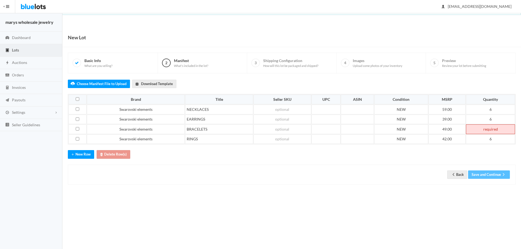
click at [497, 128] on td at bounding box center [490, 130] width 49 height 10
click at [496, 175] on button "Save and Continue" at bounding box center [489, 175] width 42 height 8
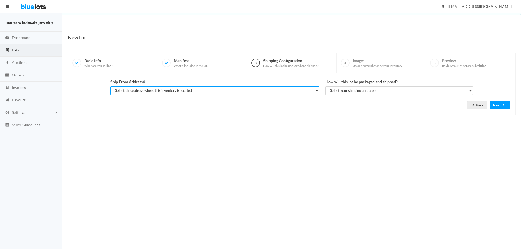
click at [267, 91] on select "Select the address where this inventory is located gerald kent, marys wholesale…" at bounding box center [214, 91] width 209 height 8
select select "19963"
click at [110, 87] on select "Select the address where this inventory is located gerald kent, marys wholesale…" at bounding box center [214, 91] width 209 height 8
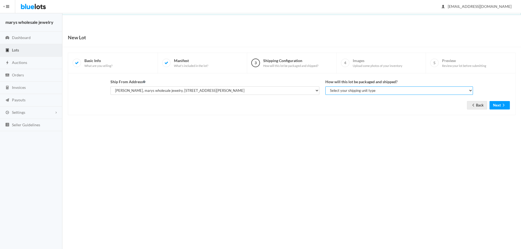
click at [354, 90] on select "Select your shipping unit type Parcel Pallet Truckload" at bounding box center [399, 91] width 148 height 8
select select "parcel"
click at [325, 87] on select "Select your shipping unit type Parcel Pallet Truckload" at bounding box center [399, 91] width 148 height 8
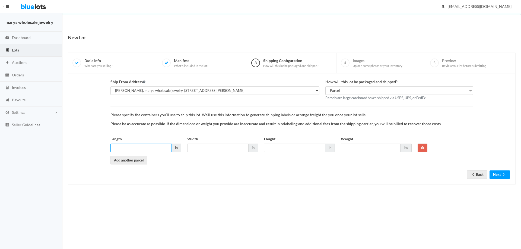
click at [153, 150] on input "Length" at bounding box center [140, 148] width 61 height 8
type input "6"
click at [239, 146] on input "Width" at bounding box center [217, 148] width 61 height 8
type input "6"
click at [289, 149] on input "6" at bounding box center [294, 148] width 61 height 8
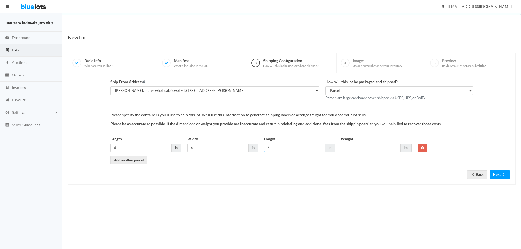
type input "6"
click at [350, 147] on input "Weight" at bounding box center [371, 148] width 60 height 8
type input "1"
click at [503, 176] on icon "arrow forward" at bounding box center [503, 175] width 5 height 4
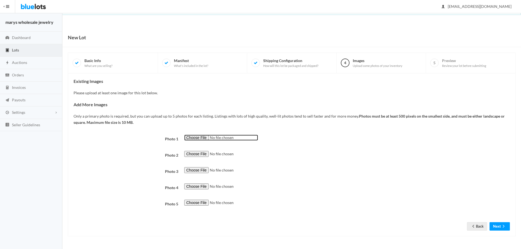
click at [194, 136] on input "file" at bounding box center [221, 138] width 74 height 6
type input "C:\fakepath\DR66.png"
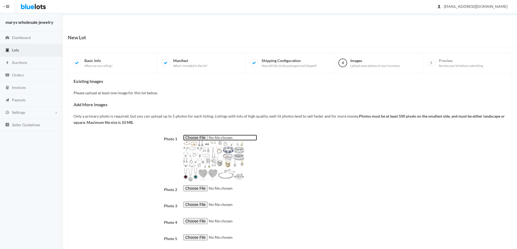
scroll to position [33, 0]
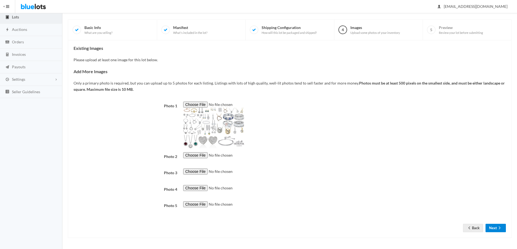
click at [498, 229] on icon "arrow forward" at bounding box center [499, 228] width 5 height 4
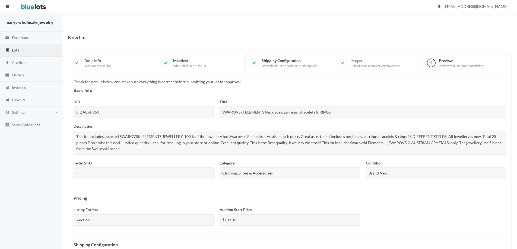
scroll to position [147, 0]
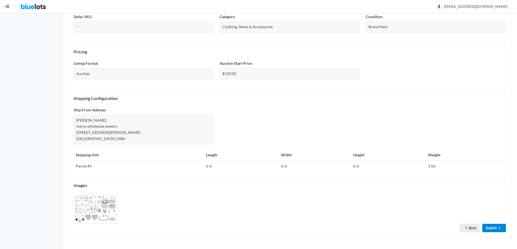
click at [490, 226] on link "Submit" at bounding box center [494, 228] width 24 height 8
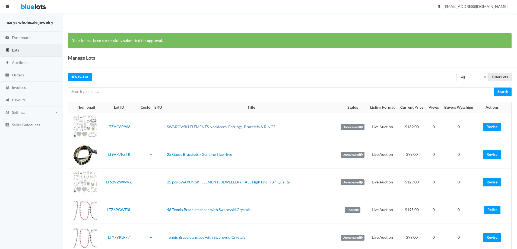
click at [243, 128] on link "SWAROVSKI ELEMENTS Necklaces, Earrings, Bracelets & RINGS" at bounding box center [221, 127] width 108 height 5
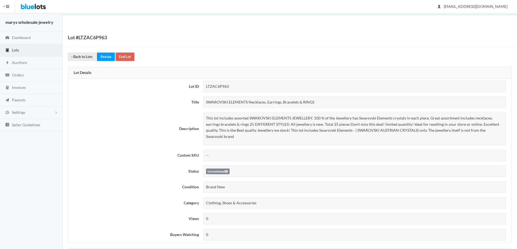
drag, startPoint x: 205, startPoint y: 101, endPoint x: 318, endPoint y: 104, distance: 113.8
click at [331, 102] on div "SWAROVSKI ELEMENTS Necklaces, Earrings, Bracelets & RINGS" at bounding box center [354, 103] width 303 height 12
copy div "SWAROVSKI ELEMENTS Necklaces, Earrings, Bracelets & RINGS"
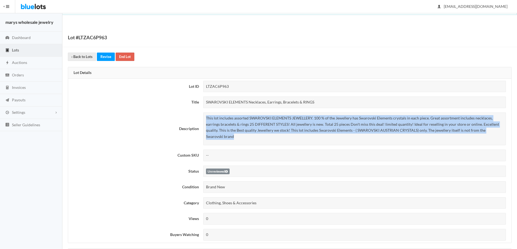
drag, startPoint x: 204, startPoint y: 118, endPoint x: 469, endPoint y: 136, distance: 265.5
click at [469, 136] on div "This lot includes assorted SWAROVSKI ELEMENTS JEWELLERY. 100 % of the Jewellery…" at bounding box center [354, 129] width 303 height 33
copy p "This lot includes assorted SWAROVSKI ELEMENTS JEWELLERY. 100 % of the Jewellery…"
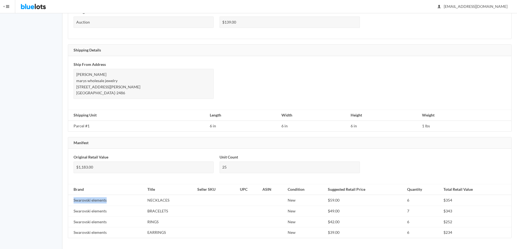
drag, startPoint x: 72, startPoint y: 199, endPoint x: 113, endPoint y: 199, distance: 41.5
click at [113, 199] on td "Swarovski elements" at bounding box center [106, 200] width 77 height 11
copy td "Swarovski elements"
drag, startPoint x: 148, startPoint y: 201, endPoint x: 182, endPoint y: 196, distance: 34.8
click at [182, 196] on td "NECKLACES" at bounding box center [170, 200] width 50 height 11
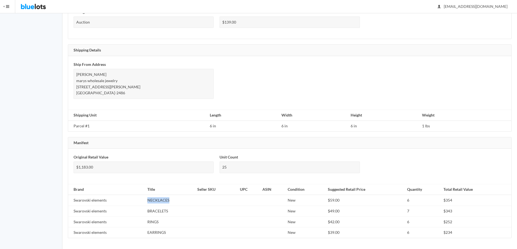
copy td "NECKLACES"
drag, startPoint x: 145, startPoint y: 210, endPoint x: 169, endPoint y: 213, distance: 23.6
click at [181, 211] on td "BRACELETS" at bounding box center [170, 211] width 50 height 11
copy td "BRACELETS"
drag, startPoint x: 145, startPoint y: 222, endPoint x: 156, endPoint y: 222, distance: 11.7
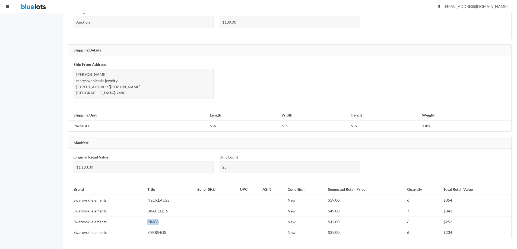
click at [166, 218] on td "RINGS" at bounding box center [170, 222] width 50 height 11
copy td "RINGS"
drag, startPoint x: 145, startPoint y: 233, endPoint x: 167, endPoint y: 234, distance: 22.3
click at [167, 234] on td "EARRINGS" at bounding box center [170, 233] width 50 height 11
copy td "EARRINGS"
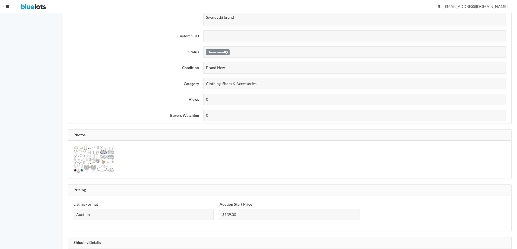
scroll to position [121, 0]
click at [81, 158] on img at bounding box center [94, 158] width 41 height 27
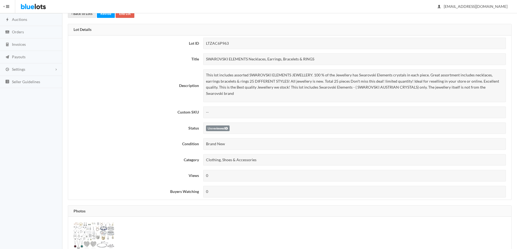
scroll to position [0, 0]
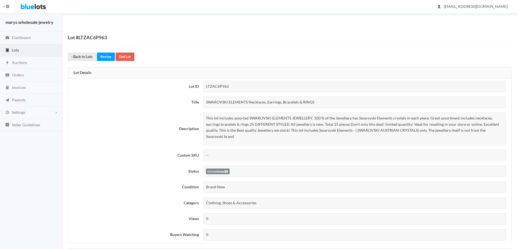
click at [20, 52] on link "Lots" at bounding box center [31, 50] width 62 height 12
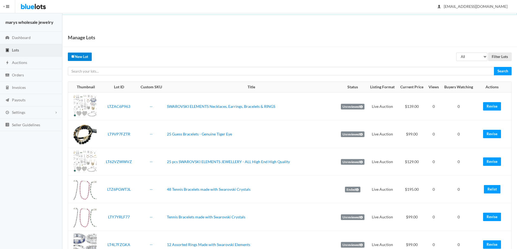
click at [82, 54] on link "New Lot" at bounding box center [80, 57] width 24 height 8
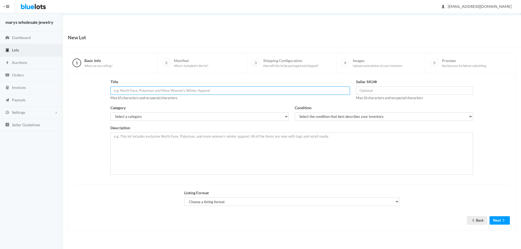
paste input "SWAROVSKI ELEMENTS Necklaces, Earrings, Bracelets & RINGS"
type input "SWAROVSKI ELEMENTS Necklaces, Earrings, Bracelets & RINGS"
click at [194, 116] on select "Select a category Electronics Clothing, Shoes & Accessories Appliances Home & G…" at bounding box center [199, 117] width 178 height 8
select select "2"
click at [110, 113] on select "Select a category Electronics Clothing, Shoes & Accessories Appliances Home & G…" at bounding box center [199, 117] width 178 height 8
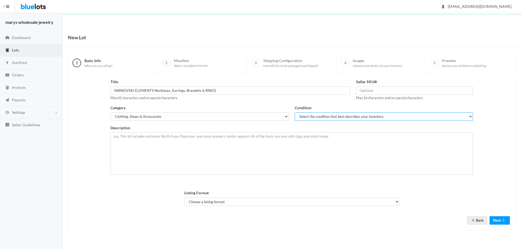
click at [357, 118] on select "Select the condition that best describes your inventory Brand New Shelf Pulls C…" at bounding box center [384, 117] width 178 height 8
select select "1"
click at [295, 113] on select "Select the condition that best describes your inventory Brand New Shelf Pulls C…" at bounding box center [384, 117] width 178 height 8
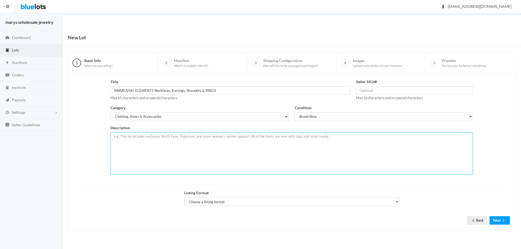
paste textarea "This lot includes assorted SWAROVSKI ELEMENTS JEWELLERY. 100 % of the Jewellery…"
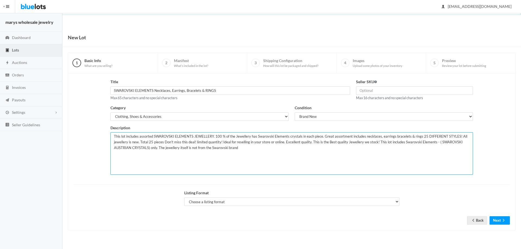
click at [151, 143] on textarea "This lot includes assorted SWAROVSKI ELEMENTS JEWELLERY. 100 % of the Jewellery…" at bounding box center [291, 153] width 363 height 43
click at [152, 141] on textarea "This lot includes assorted SWAROVSKI ELEMENTS JEWELLERY. 100 % of the Jewellery…" at bounding box center [291, 153] width 363 height 43
click at [421, 136] on textarea "This lot includes assorted SWAROVSKI ELEMENTS JEWELLERY. 100 % of the Jewellery…" at bounding box center [291, 153] width 363 height 43
click at [163, 142] on textarea "This lot includes assorted SWAROVSKI ELEMENTS JEWELLERY. 100 % of the Jewellery…" at bounding box center [291, 153] width 363 height 43
type textarea "This lot includes assorted SWAROVSKI ELEMENTS JEWELLERY. 100 % of the Jewellery…"
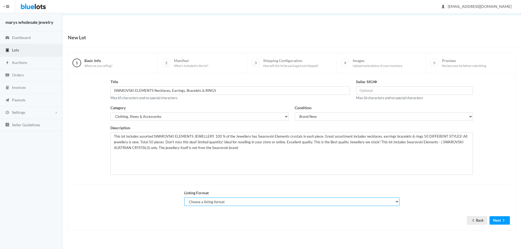
click at [245, 201] on select "Choose a listing format Auction Buy Now" at bounding box center [291, 202] width 215 height 8
select select "true"
click at [184, 198] on select "Choose a listing format Auction Buy Now" at bounding box center [291, 202] width 215 height 8
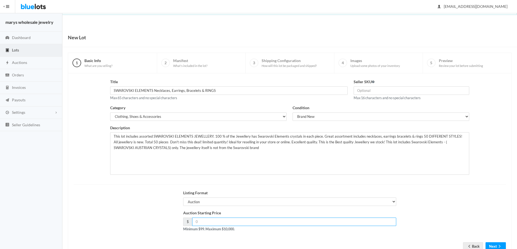
click at [211, 224] on input "number" at bounding box center [294, 222] width 204 height 8
type input "269.00"
click at [496, 248] on button "Next" at bounding box center [496, 247] width 20 height 8
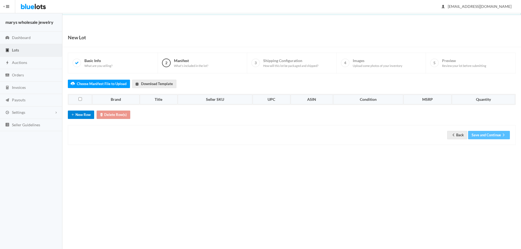
click at [86, 117] on button "New Row" at bounding box center [81, 115] width 26 height 8
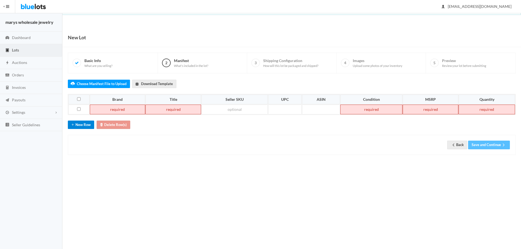
drag, startPoint x: 86, startPoint y: 122, endPoint x: 89, endPoint y: 130, distance: 8.4
click at [86, 122] on button "New Row" at bounding box center [81, 125] width 26 height 8
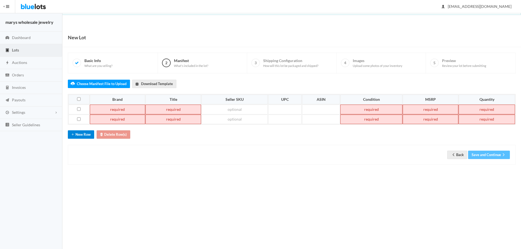
click at [88, 135] on button "New Row" at bounding box center [81, 135] width 26 height 8
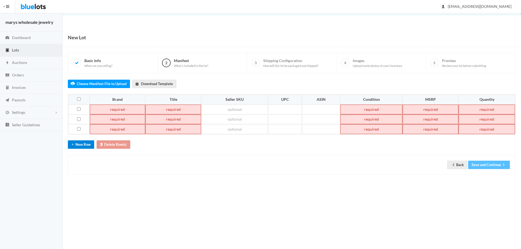
click at [86, 146] on button "New Row" at bounding box center [81, 145] width 26 height 8
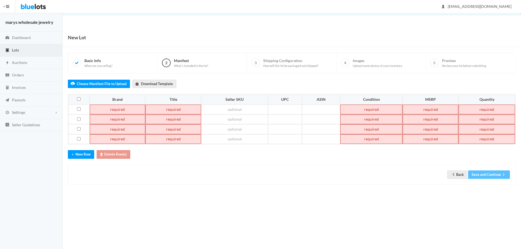
paste td
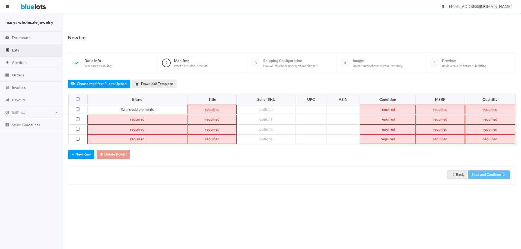
paste td
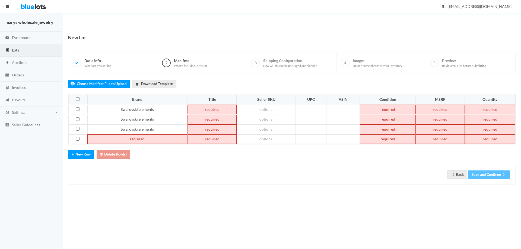
paste td
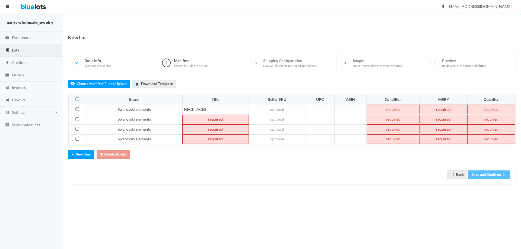
paste td
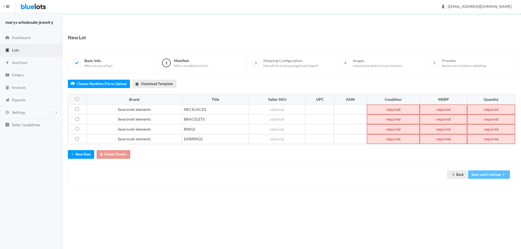
click at [383, 111] on td at bounding box center [393, 110] width 53 height 10
click at [391, 122] on td at bounding box center [393, 120] width 53 height 10
click at [396, 131] on td at bounding box center [393, 130] width 53 height 10
click at [398, 139] on td at bounding box center [393, 140] width 53 height 10
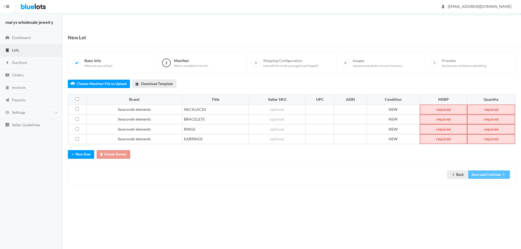
click at [451, 107] on td at bounding box center [443, 110] width 47 height 10
click at [442, 121] on td at bounding box center [443, 120] width 47 height 10
click at [441, 132] on td at bounding box center [443, 130] width 47 height 10
click at [445, 140] on td at bounding box center [443, 140] width 47 height 10
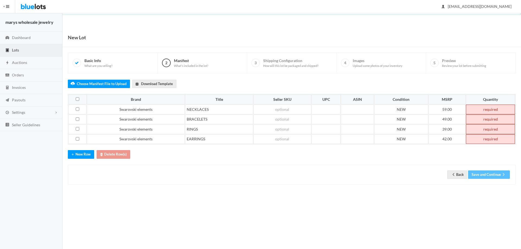
click at [497, 141] on td at bounding box center [490, 140] width 49 height 10
click at [495, 110] on td at bounding box center [490, 110] width 49 height 10
click at [489, 128] on td at bounding box center [490, 130] width 49 height 10
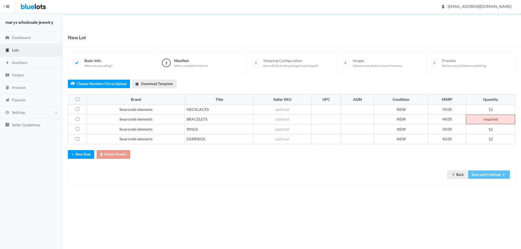
click at [490, 119] on td at bounding box center [490, 120] width 49 height 10
click at [500, 176] on button "Save and Continue" at bounding box center [489, 175] width 42 height 8
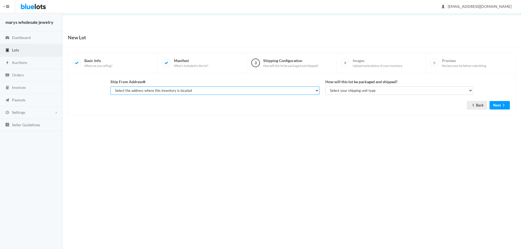
click at [224, 93] on select "Select the address where this inventory is located [PERSON_NAME], marys wholesa…" at bounding box center [214, 91] width 209 height 8
select select "19963"
click at [110, 87] on select "Select the address where this inventory is located [PERSON_NAME], marys wholesa…" at bounding box center [214, 91] width 209 height 8
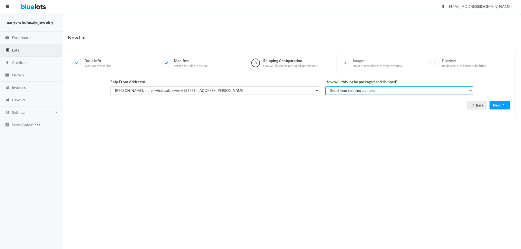
click at [338, 90] on select "Select your shipping unit type Parcel Pallet Truckload" at bounding box center [399, 91] width 148 height 8
select select "parcel"
click at [325, 87] on select "Select your shipping unit type Parcel Pallet Truckload" at bounding box center [399, 91] width 148 height 8
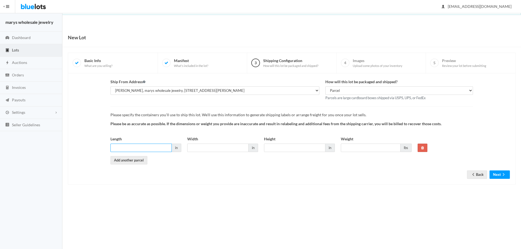
click at [163, 147] on input "Length" at bounding box center [140, 148] width 61 height 8
type input "6"
click at [221, 149] on input "6" at bounding box center [217, 148] width 61 height 8
type input "6"
click at [283, 148] on input "6" at bounding box center [294, 148] width 61 height 8
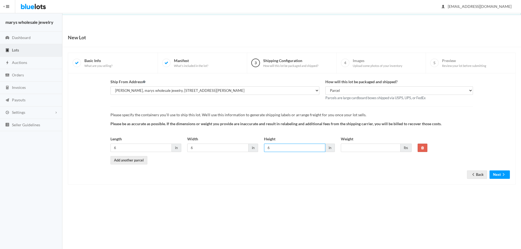
type input "6"
click at [359, 145] on input "Weight" at bounding box center [371, 148] width 60 height 8
type input "1"
click at [498, 175] on button "Next" at bounding box center [500, 175] width 20 height 8
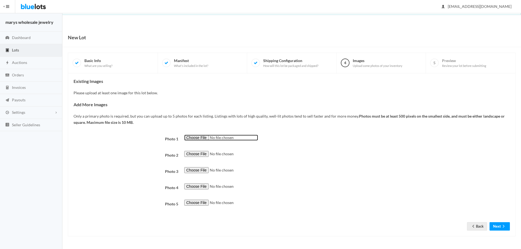
click at [196, 136] on input "file" at bounding box center [221, 138] width 74 height 6
type input "C:\fakepath\DT7.png"
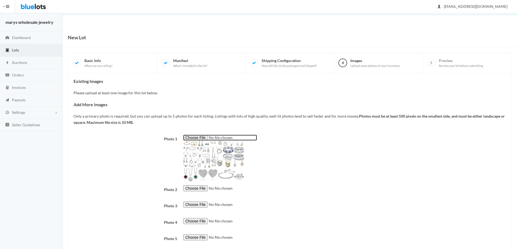
scroll to position [33, 0]
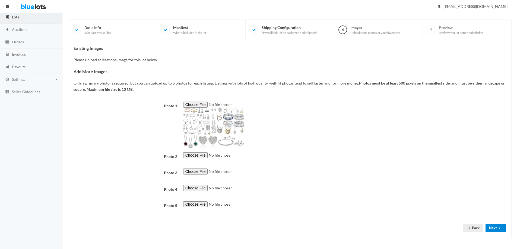
click at [496, 229] on button "Next" at bounding box center [496, 228] width 20 height 8
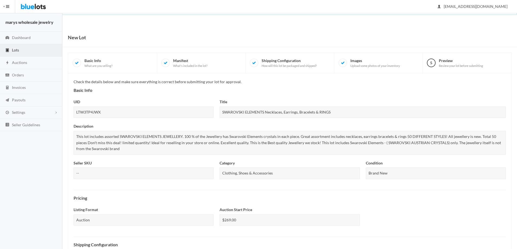
scroll to position [147, 0]
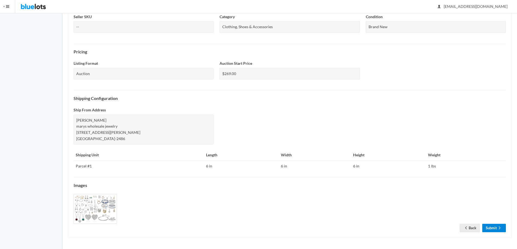
click at [493, 231] on link "Submit" at bounding box center [494, 228] width 24 height 8
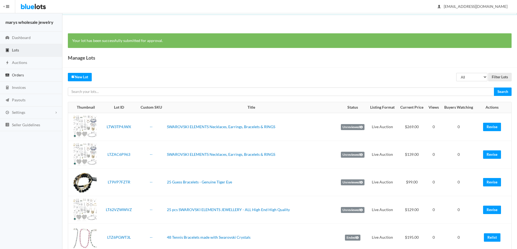
click at [11, 77] on link "Orders" at bounding box center [31, 75] width 62 height 12
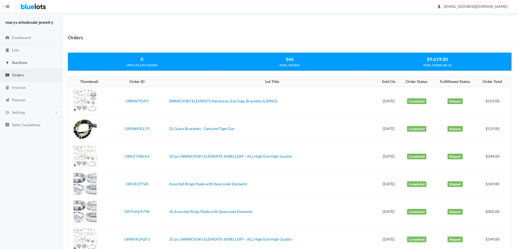
click at [22, 64] on span "Auctions" at bounding box center [19, 62] width 15 height 5
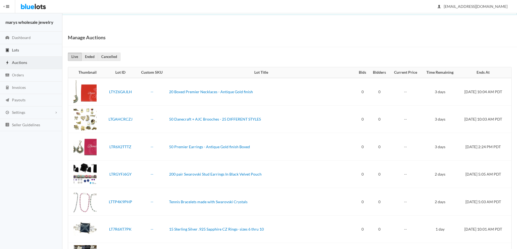
click at [16, 46] on link "Lots" at bounding box center [31, 50] width 62 height 12
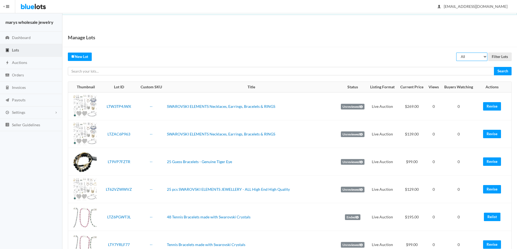
click at [484, 56] on select "All Draft Unreviewed Rejected Scheduled Listed Sold Ended" at bounding box center [471, 57] width 31 height 8
select select "unreviewed"
click at [456, 53] on select "All Draft Unreviewed Rejected Scheduled Listed Sold Ended" at bounding box center [471, 57] width 31 height 8
click at [495, 56] on input "Filter Lots" at bounding box center [499, 57] width 23 height 8
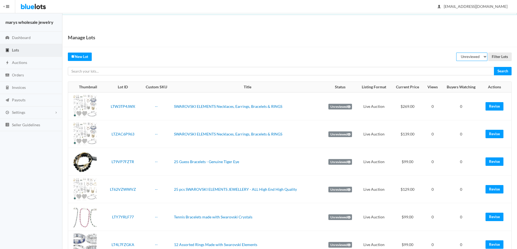
click at [475, 58] on select "All Draft Unreviewed Rejected Scheduled Listed Sold Ended" at bounding box center [471, 57] width 31 height 8
select select "scheduled"
click at [456, 53] on select "All Draft Unreviewed Rejected Scheduled Listed Sold Ended" at bounding box center [471, 57] width 31 height 8
click at [502, 58] on input "Filter Lots" at bounding box center [499, 57] width 23 height 8
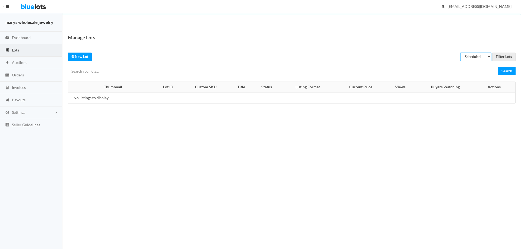
click at [489, 58] on select "All Draft Unreviewed Rejected Scheduled Listed Sold Ended" at bounding box center [475, 57] width 31 height 8
select select "ended"
click at [460, 53] on select "All Draft Unreviewed Rejected Scheduled Listed Sold Ended" at bounding box center [475, 57] width 31 height 8
click at [503, 58] on input "Filter Lots" at bounding box center [503, 57] width 23 height 8
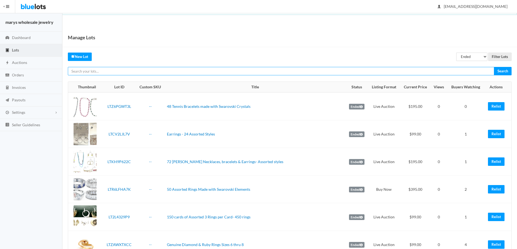
drag, startPoint x: 0, startPoint y: 0, endPoint x: 110, endPoint y: 72, distance: 131.4
click at [110, 72] on input "text" at bounding box center [281, 71] width 426 height 8
click at [109, 72] on input "text" at bounding box center [281, 71] width 426 height 8
type input "LIQ"
click at [494, 67] on input "Search" at bounding box center [503, 71] width 18 height 8
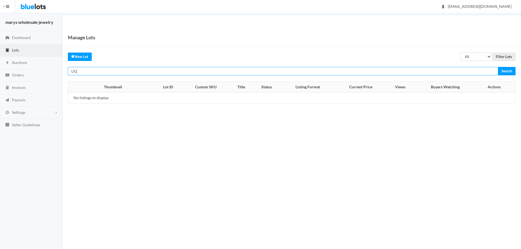
click at [111, 72] on input "LIQ" at bounding box center [283, 71] width 430 height 8
type input "L"
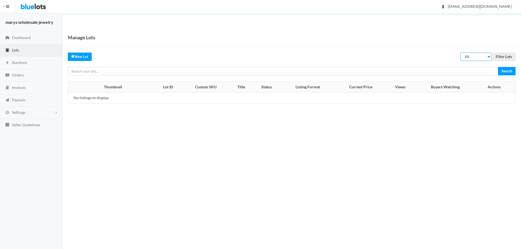
click at [488, 56] on select "All Draft Unreviewed Rejected Scheduled Listed Sold Ended" at bounding box center [475, 57] width 31 height 8
select select "ended"
click at [460, 53] on select "All Draft Unreviewed Rejected Scheduled Listed Sold Ended" at bounding box center [475, 57] width 31 height 8
click at [510, 59] on input "Filter Lots" at bounding box center [503, 57] width 23 height 8
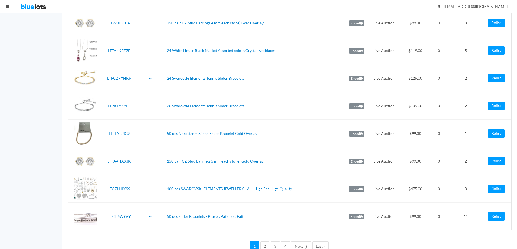
scroll to position [1262, 0]
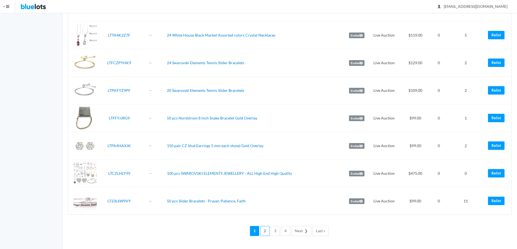
click at [265, 234] on link "2" at bounding box center [264, 231] width 9 height 10
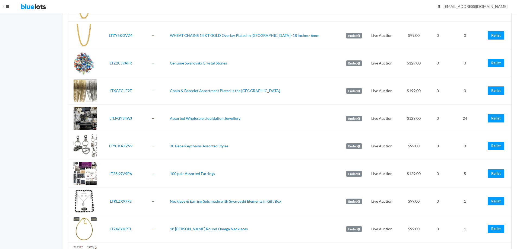
scroll to position [168, 0]
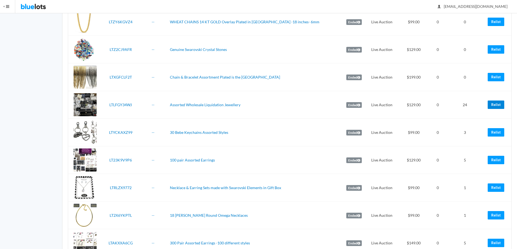
click at [500, 106] on link "Relist" at bounding box center [496, 105] width 17 height 8
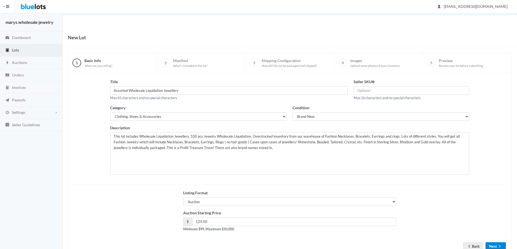
click at [493, 246] on button "Next" at bounding box center [496, 247] width 20 height 8
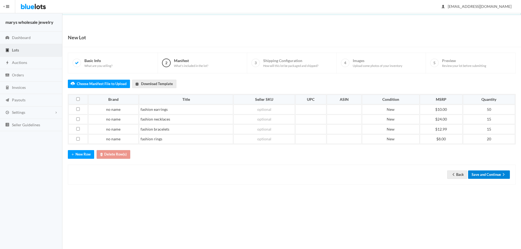
click at [491, 176] on button "Save and Continue" at bounding box center [489, 175] width 42 height 8
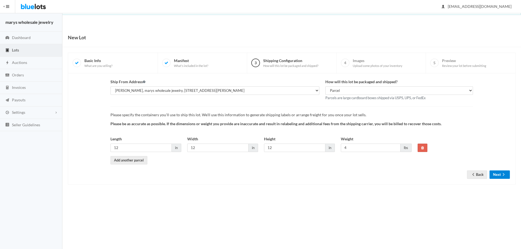
click at [502, 177] on ion-icon "arrow forward" at bounding box center [503, 175] width 5 height 5
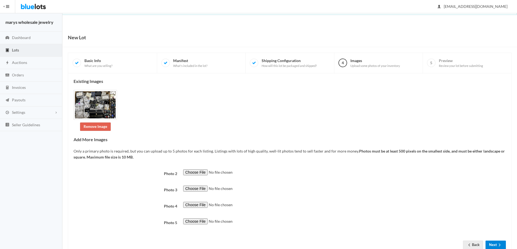
click at [498, 245] on icon "arrow forward" at bounding box center [499, 245] width 5 height 4
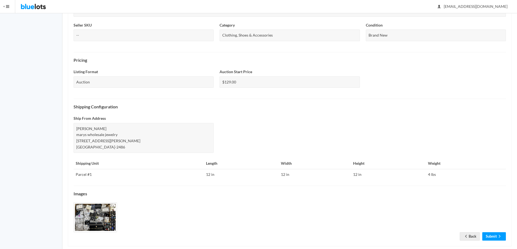
scroll to position [147, 0]
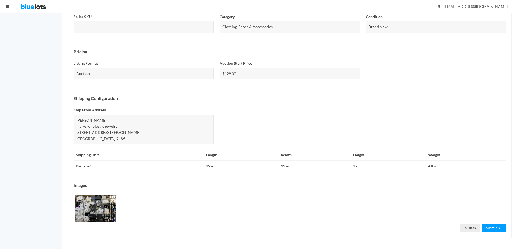
drag, startPoint x: 521, startPoint y: 175, endPoint x: 495, endPoint y: 240, distance: 70.7
click at [495, 229] on link "Submit" at bounding box center [494, 228] width 24 height 8
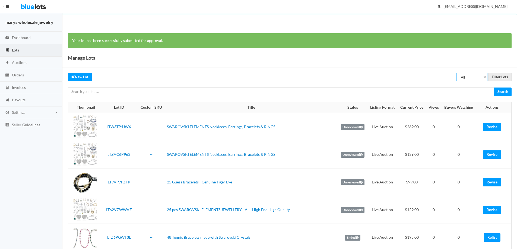
click at [487, 77] on select "All Draft Unreviewed Rejected Scheduled Listed Sold Ended" at bounding box center [471, 77] width 31 height 8
select select "ended"
click at [456, 73] on select "All Draft Unreviewed Rejected Scheduled Listed Sold Ended" at bounding box center [471, 77] width 31 height 8
click at [497, 75] on input "Filter Lots" at bounding box center [499, 77] width 23 height 8
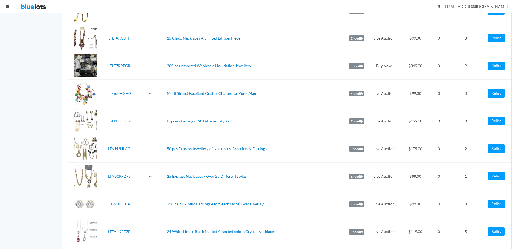
scroll to position [1262, 0]
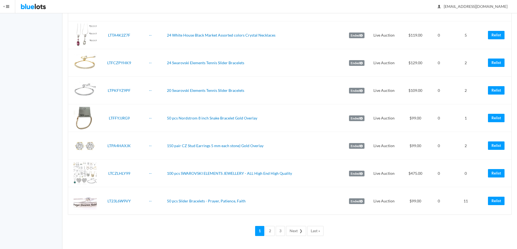
drag, startPoint x: 0, startPoint y: 0, endPoint x: 521, endPoint y: 224, distance: 567.1
click at [274, 234] on link "2" at bounding box center [269, 231] width 9 height 10
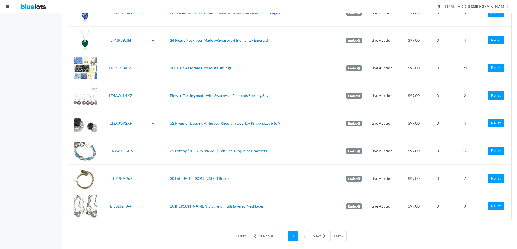
scroll to position [1262, 0]
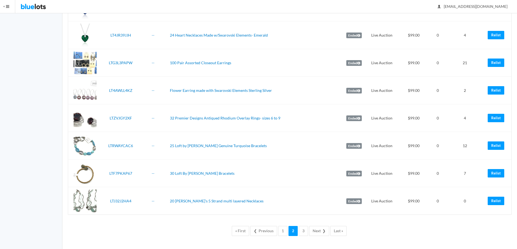
drag, startPoint x: 0, startPoint y: 0, endPoint x: 521, endPoint y: 241, distance: 573.9
click at [302, 231] on link "3" at bounding box center [303, 231] width 9 height 10
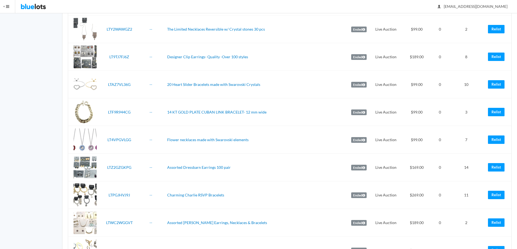
scroll to position [1262, 0]
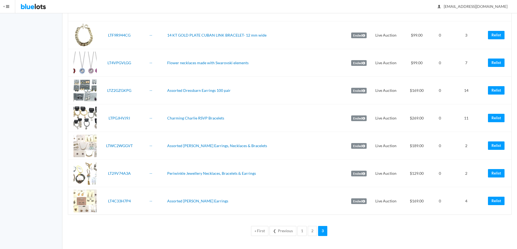
drag, startPoint x: 521, startPoint y: 27, endPoint x: 507, endPoint y: 241, distance: 214.8
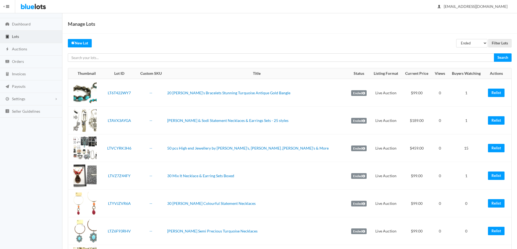
scroll to position [0, 0]
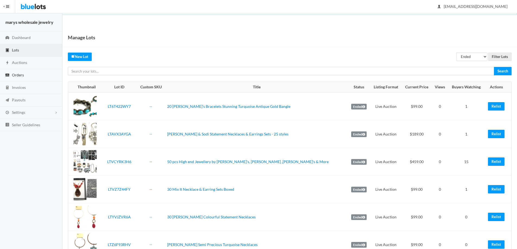
click at [23, 78] on link "Orders" at bounding box center [31, 75] width 62 height 12
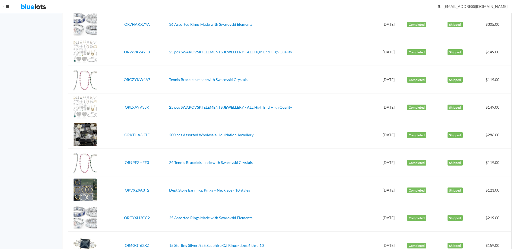
scroll to position [227, 0]
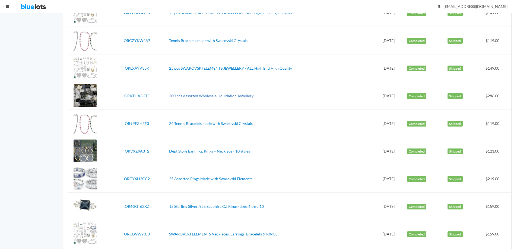
click at [236, 96] on link "200 pcs Assorted Wholesale Liquidation Jewellery" at bounding box center [211, 96] width 84 height 5
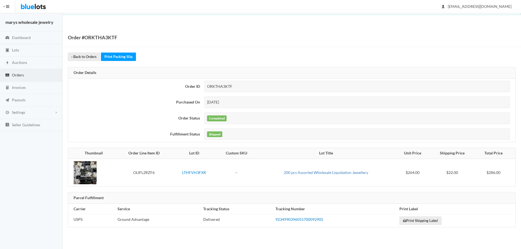
click at [296, 172] on link "200 pcs Assorted Wholesale Liquidation Jewellery" at bounding box center [326, 172] width 84 height 5
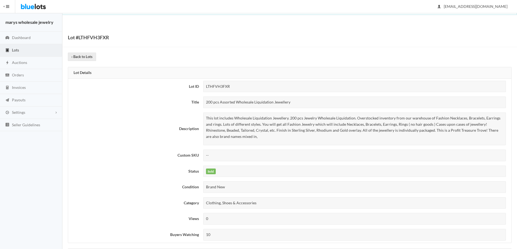
drag, startPoint x: 205, startPoint y: 104, endPoint x: 293, endPoint y: 108, distance: 88.1
click at [298, 103] on div "200 pcs Assorted Wholesale Liquidation Jewellery" at bounding box center [354, 103] width 303 height 12
copy div "200 pcs Assorted Wholesale Liquidation Jewellery"
click at [30, 49] on link "Lots" at bounding box center [31, 50] width 62 height 12
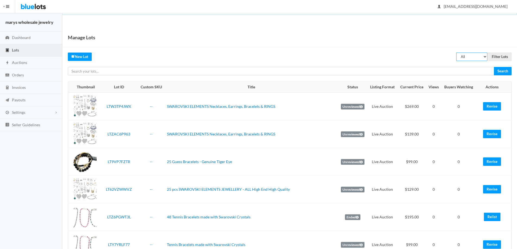
click at [465, 56] on select "All Draft Unreviewed Rejected Scheduled Listed Sold Ended" at bounding box center [471, 57] width 31 height 8
select select "unreviewed"
click at [456, 53] on select "All Draft Unreviewed Rejected Scheduled Listed Sold Ended" at bounding box center [471, 57] width 31 height 8
click at [494, 53] on input "Filter Lots" at bounding box center [499, 57] width 23 height 8
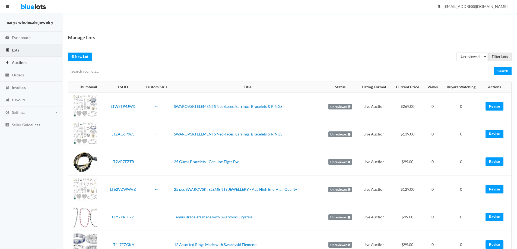
click at [12, 59] on link "Auctions" at bounding box center [31, 63] width 62 height 12
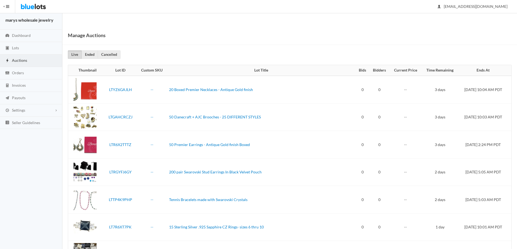
scroll to position [1, 0]
click at [15, 47] on span "Lots" at bounding box center [15, 49] width 7 height 5
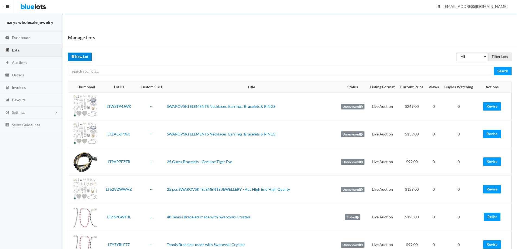
click at [78, 56] on link "New Lot" at bounding box center [80, 57] width 24 height 8
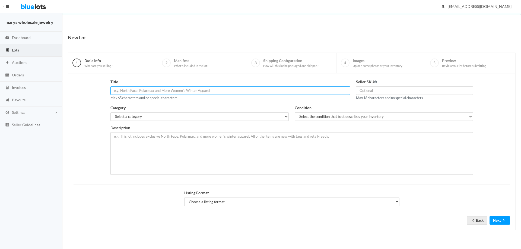
paste input "Magnolia Earrings By Alzerina Jewelry - comes boxed - Vintage -G"
click at [177, 90] on input "Magnolia Earrings By Alzerina Jewelry - comes boxed -" at bounding box center [230, 91] width 240 height 8
click at [201, 90] on input "Magnolia Earrings By Alzerina Jewelry -comes boxed -" at bounding box center [230, 91] width 240 height 8
paste input "Gorgeous!!"
click at [114, 93] on input "Magnolia Earrings By Alzerina Jewelry -comes boxed -Gorgeous!!" at bounding box center [230, 91] width 240 height 8
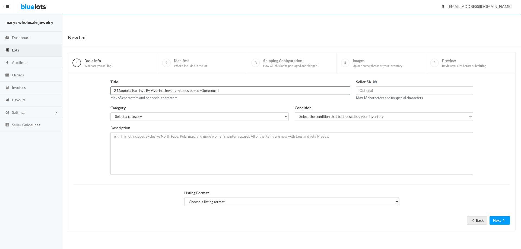
click at [187, 91] on input "2 Magnolia Earrings By Alzerina Jewelry -comes boxed -Gorgeous!!" at bounding box center [230, 91] width 240 height 8
click at [117, 90] on input "2 Magnolia Earrings By Alzerina Jewelry - boxed -Gorgeous!!" at bounding box center [230, 91] width 240 height 8
type input "24 Magnolia Earrings By Alzerina Jewelry - boxed -Gorgeous!!"
click at [171, 116] on select "Select a category Electronics Clothing, Shoes & Accessories Appliances Home & G…" at bounding box center [199, 117] width 178 height 8
select select "2"
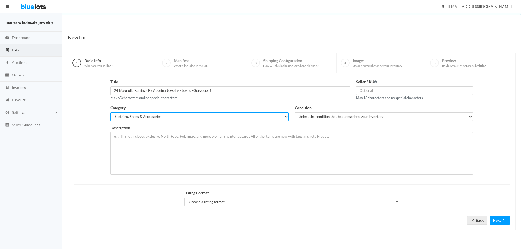
click at [110, 113] on select "Select a category Electronics Clothing, Shoes & Accessories Appliances Home & G…" at bounding box center [199, 117] width 178 height 8
click at [323, 118] on select "Select the condition that best describes your inventory Brand New Shelf Pulls C…" at bounding box center [384, 117] width 178 height 8
select select "1"
click at [295, 113] on select "Select the condition that best describes your inventory Brand New Shelf Pulls C…" at bounding box center [384, 117] width 178 height 8
click at [240, 201] on select "Choose a listing format Auction Buy Now" at bounding box center [291, 202] width 215 height 8
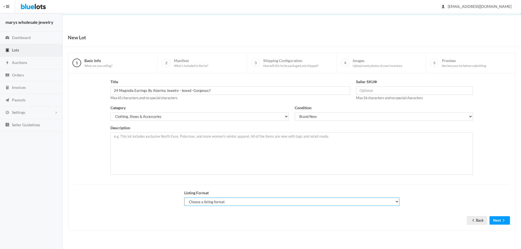
select select "true"
click at [184, 198] on select "Choose a listing format Auction Buy Now" at bounding box center [291, 202] width 215 height 8
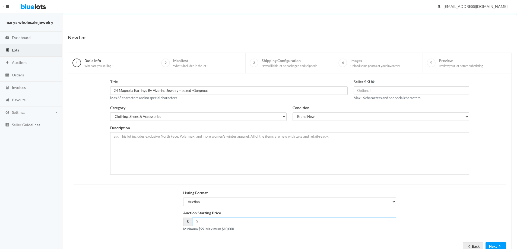
click at [230, 226] on input "number" at bounding box center [294, 222] width 204 height 8
type input "99.00"
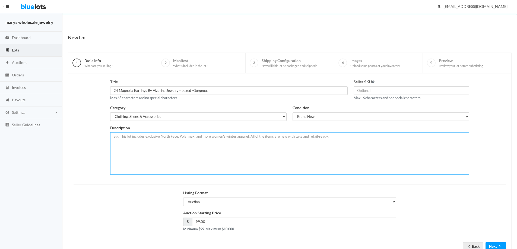
paste textarea "Magnolia Earrings By Alzerina Jewelry - comes boxed - Vintage -Gorgeous!! 24 kt…"
click at [140, 137] on textarea "Magnolia Earrings By Alzerina Jewelry - comes boxed - Vintage -Gorgeous!! 24 kt…" at bounding box center [289, 153] width 359 height 43
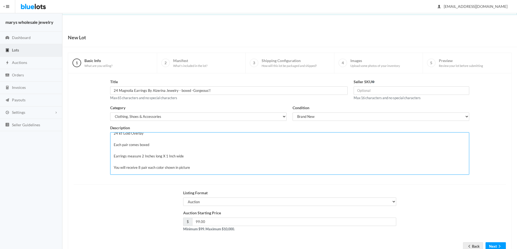
scroll to position [0, 0]
click at [213, 135] on textarea "Magnolia Earrings By Alzerina Jewelry - comes boxed - Vintage -Gorgeous!! 24 kt…" at bounding box center [289, 153] width 359 height 43
click at [176, 136] on textarea "Magnolia Earrings By Alzerina Jewelry - comes boxed - Gorgeous!! 24 kt Gold Ove…" at bounding box center [289, 153] width 359 height 43
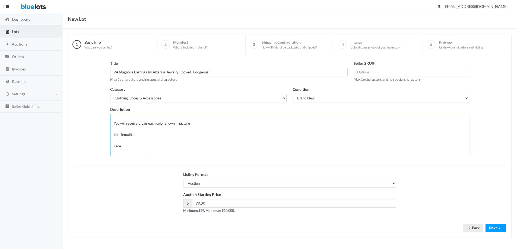
scroll to position [40, 0]
type textarea "Magnolia Earrings By Alzerina Jewelry - each pair comes boxed - Gorgeous!! 24 k…"
click at [495, 230] on button "Next" at bounding box center [496, 228] width 20 height 8
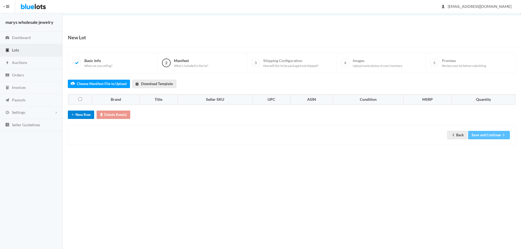
click at [82, 116] on button "New Row" at bounding box center [81, 115] width 26 height 8
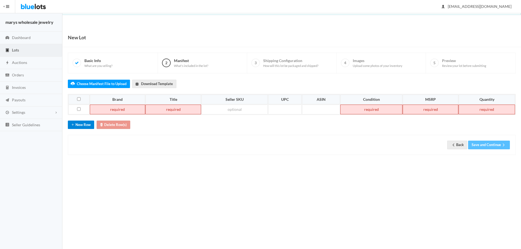
click at [86, 126] on button "New Row" at bounding box center [81, 125] width 26 height 8
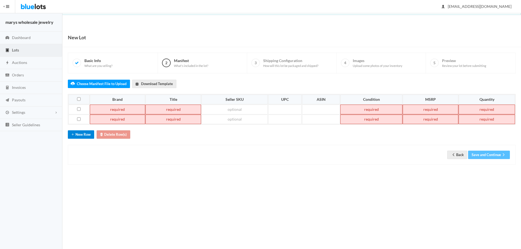
click at [89, 137] on button "New Row" at bounding box center [81, 135] width 26 height 8
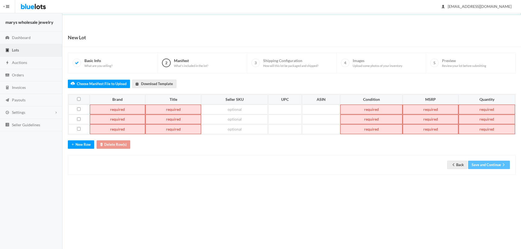
paste td
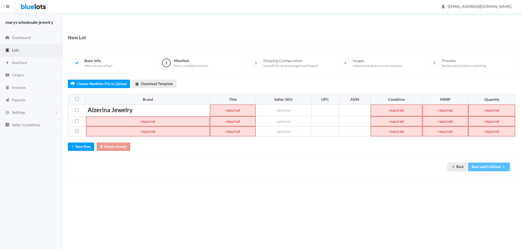
paste td
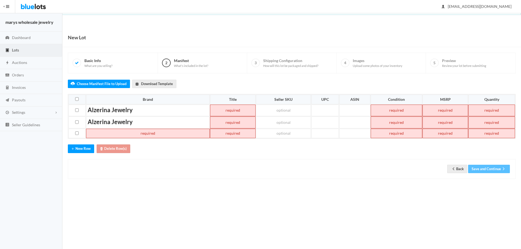
paste td
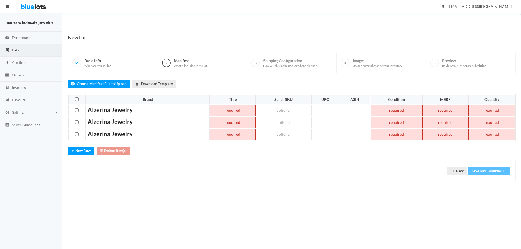
paste td
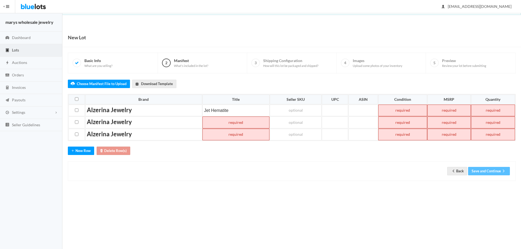
click at [232, 124] on td at bounding box center [235, 123] width 67 height 12
click at [252, 132] on td at bounding box center [235, 135] width 67 height 12
click at [415, 109] on td at bounding box center [402, 111] width 49 height 12
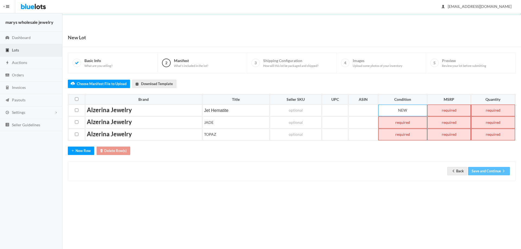
click at [412, 122] on td at bounding box center [402, 123] width 49 height 12
click at [407, 137] on td at bounding box center [402, 135] width 49 height 12
click at [448, 110] on td at bounding box center [448, 111] width 43 height 12
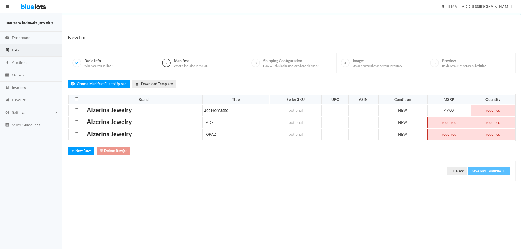
click at [451, 120] on td at bounding box center [448, 123] width 43 height 12
click at [449, 139] on td at bounding box center [448, 135] width 43 height 12
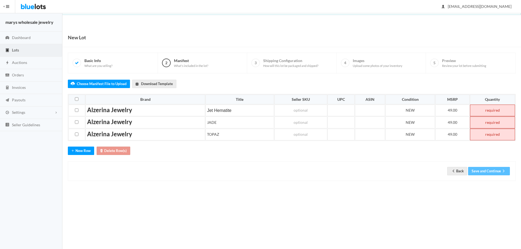
click at [489, 106] on td at bounding box center [492, 111] width 45 height 12
click at [494, 122] on td at bounding box center [492, 123] width 45 height 12
click at [500, 135] on td at bounding box center [492, 135] width 45 height 12
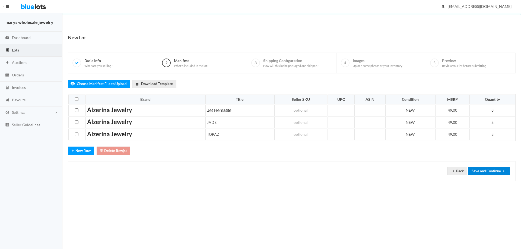
click at [493, 172] on button "Save and Continue" at bounding box center [489, 171] width 42 height 8
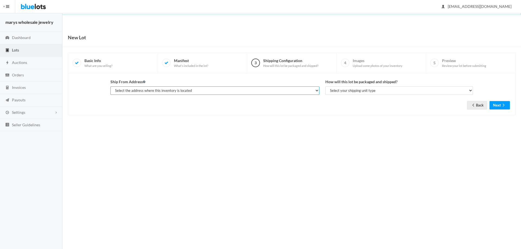
click at [235, 92] on select "Select the address where this inventory is located gerald kent, marys wholesale…" at bounding box center [214, 91] width 209 height 8
select select "19963"
click at [110, 87] on select "Select the address where this inventory is located gerald kent, marys wholesale…" at bounding box center [214, 91] width 209 height 8
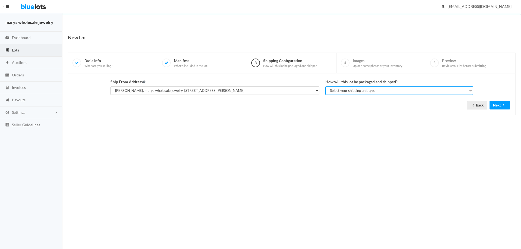
click at [342, 89] on select "Select your shipping unit type Parcel Pallet Truckload" at bounding box center [399, 91] width 148 height 8
select select "parcel"
click at [325, 87] on select "Select your shipping unit type Parcel Pallet Truckload" at bounding box center [399, 91] width 148 height 8
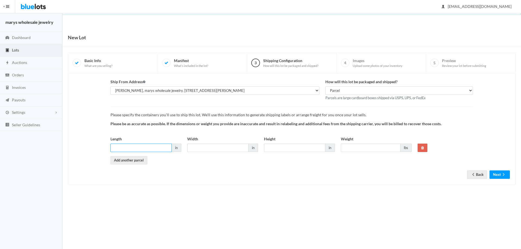
click at [143, 148] on input "Length" at bounding box center [140, 148] width 61 height 8
type input "8"
click at [230, 145] on input "Width" at bounding box center [217, 148] width 61 height 8
type input "8"
click at [283, 147] on input "Height" at bounding box center [294, 148] width 61 height 8
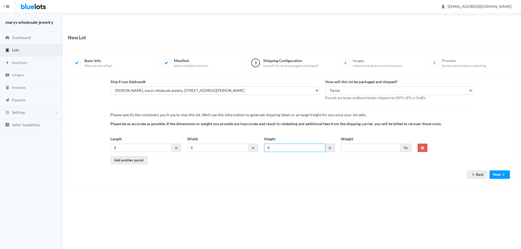
type input "8"
click at [361, 148] on input "Weight" at bounding box center [371, 148] width 60 height 8
type input "3"
click at [498, 176] on button "Next" at bounding box center [500, 175] width 20 height 8
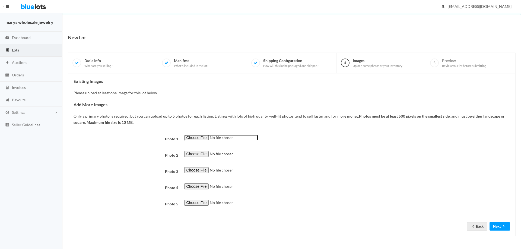
click at [200, 136] on input "file" at bounding box center [221, 138] width 74 height 6
type input "C:\fakepath\al103 asst.png"
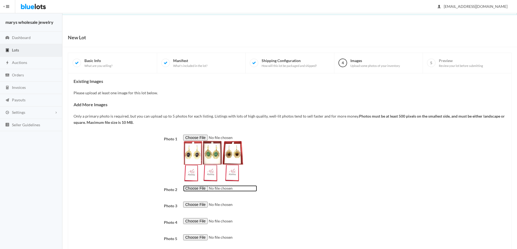
click at [193, 190] on input "file" at bounding box center [220, 189] width 74 height 6
type input "C:\fakepath\al100.png"
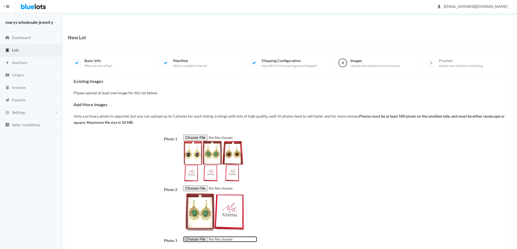
click at [199, 242] on input "file" at bounding box center [220, 240] width 74 height 6
type input "C:\fakepath\al101.png"
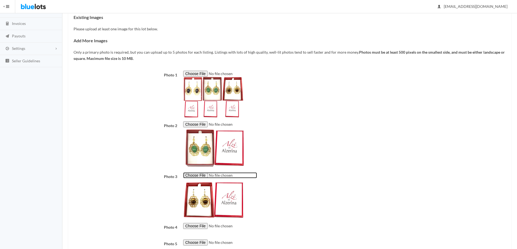
scroll to position [102, 0]
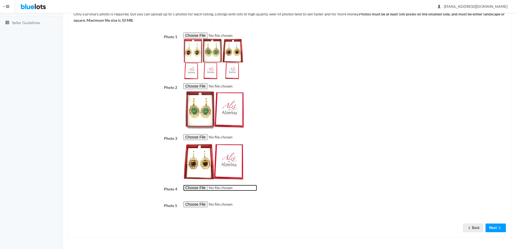
click at [199, 189] on input "file" at bounding box center [220, 188] width 74 height 6
type input "C:\fakepath\al102.png"
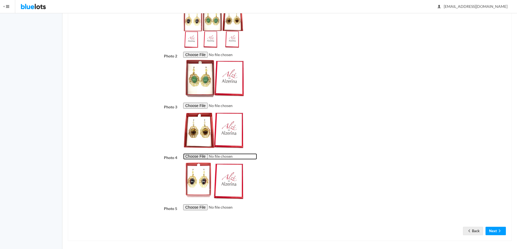
scroll to position [137, 0]
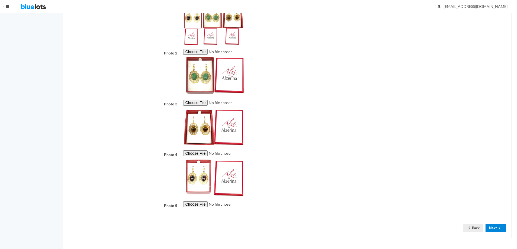
click at [492, 229] on button "Next" at bounding box center [496, 228] width 20 height 8
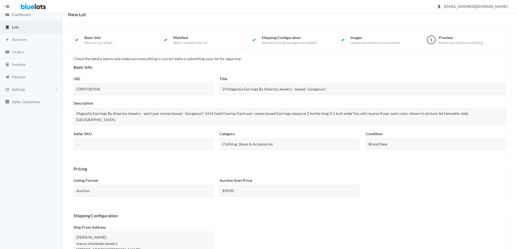
scroll to position [134, 0]
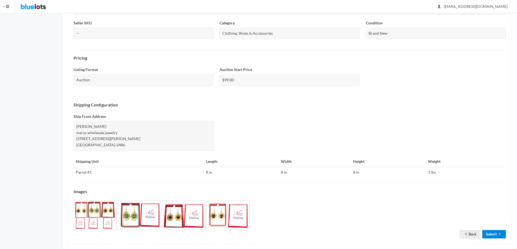
click at [495, 230] on link "Submit" at bounding box center [494, 234] width 24 height 8
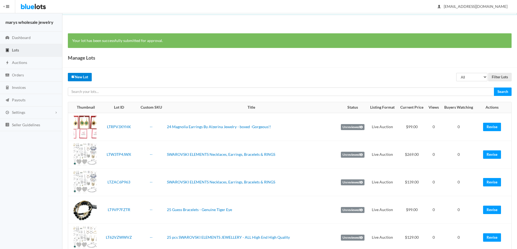
click at [81, 76] on link "New Lot" at bounding box center [80, 77] width 24 height 8
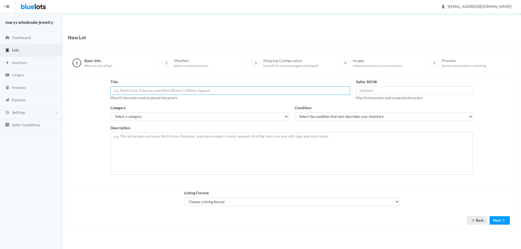
paste input "[PERSON_NAME] w crystal stones"
type input "[PERSON_NAME] w crystal stones"
click at [157, 120] on select "Select a category Electronics Clothing, Shoes & Accessories Appliances Home & G…" at bounding box center [199, 117] width 178 height 8
select select "2"
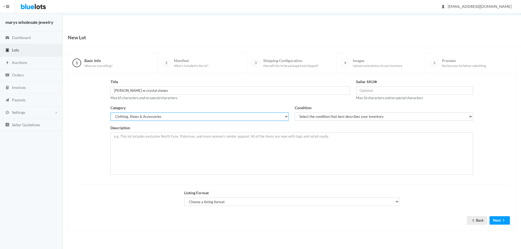
click at [110, 113] on select "Select a category Electronics Clothing, Shoes & Accessories Appliances Home & G…" at bounding box center [199, 117] width 178 height 8
click at [379, 116] on select "Select the condition that best describes your inventory Brand New Shelf Pulls C…" at bounding box center [384, 117] width 178 height 8
select select "1"
click at [295, 113] on select "Select the condition that best describes your inventory Brand New Shelf Pulls C…" at bounding box center [384, 117] width 178 height 8
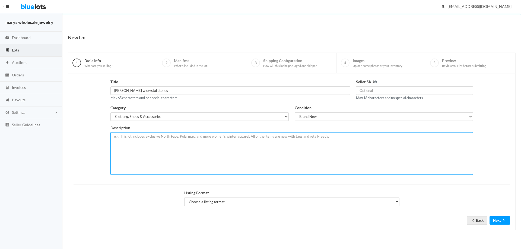
paste textarea "Catherines Bracelet w crystal stones pre priced $24.95 Finish: Silver overlay s…"
click at [112, 136] on textarea "Catherines Bracelet w crystal stones pre priced $24.95 Finish: Silver overlay s…" at bounding box center [291, 153] width 363 height 43
type textarea "24 Catherines Bracelet w crystal stones pre priced $24.95 Finish: Silver overla…"
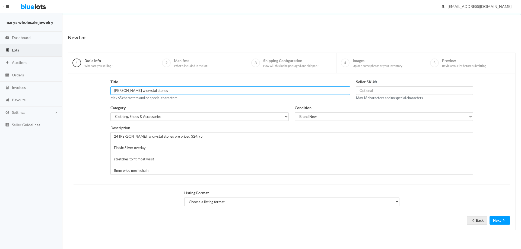
click at [113, 91] on input "Catherines Bracelet w crystal stones" at bounding box center [230, 91] width 240 height 8
click at [149, 90] on input "24 Catherines Bracelet w crystal stones" at bounding box center [230, 91] width 240 height 8
click at [149, 92] on input "24 Catherines Bracelet w crystal stones" at bounding box center [230, 91] width 240 height 8
type input "24 Catherines Bracelets w crystal stones"
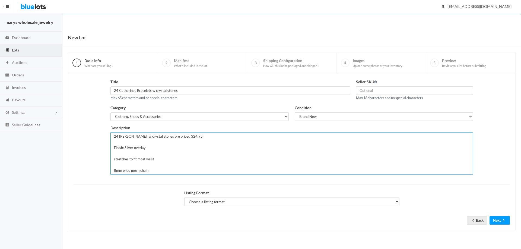
click at [149, 137] on textarea "24 Catherines Bracelet w crystal stones pre priced $24.95 Finish: Silver overla…" at bounding box center [291, 153] width 363 height 43
click at [149, 135] on textarea "24 Catherines Bracelet w crystal stones pre priced $24.95 Finish: Silver overla…" at bounding box center [291, 153] width 363 height 43
type textarea "24 Catherines Bracelets w crystal stones pre priced $24.95 Finish: Silver overl…"
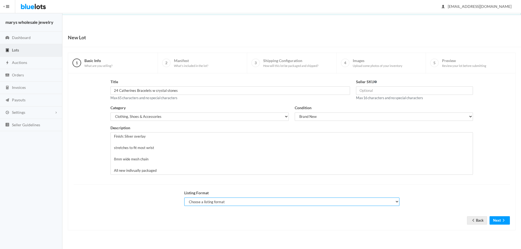
drag, startPoint x: 229, startPoint y: 203, endPoint x: 229, endPoint y: 206, distance: 2.8
click at [230, 204] on select "Choose a listing format Auction Buy Now" at bounding box center [291, 202] width 215 height 8
select select "true"
click at [184, 198] on select "Choose a listing format Auction Buy Now" at bounding box center [291, 202] width 215 height 8
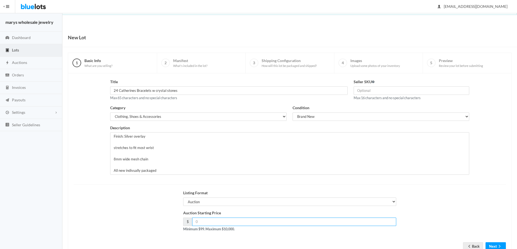
click at [215, 225] on input "number" at bounding box center [294, 222] width 204 height 8
type input "99.00"
click at [495, 248] on button "Next" at bounding box center [496, 247] width 20 height 8
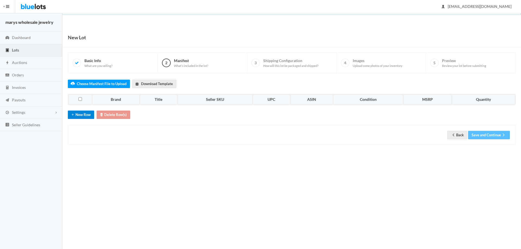
click at [75, 116] on icon "add" at bounding box center [72, 115] width 5 height 4
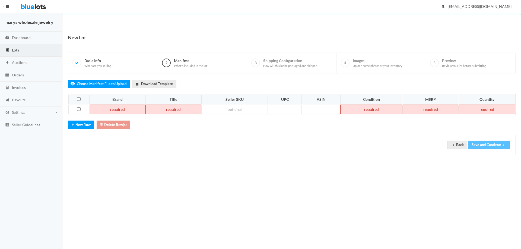
click at [384, 110] on td at bounding box center [371, 110] width 62 height 10
click at [431, 108] on td at bounding box center [431, 110] width 56 height 10
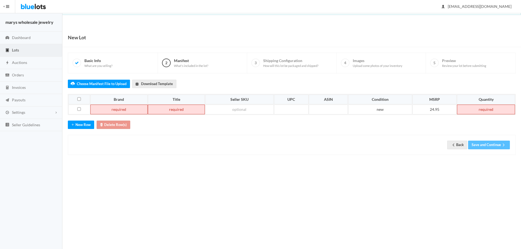
click at [471, 110] on td at bounding box center [486, 110] width 58 height 10
paste td
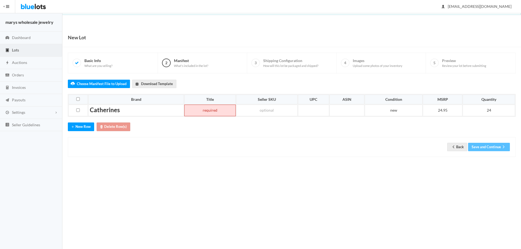
click at [210, 111] on td at bounding box center [210, 111] width 52 height 12
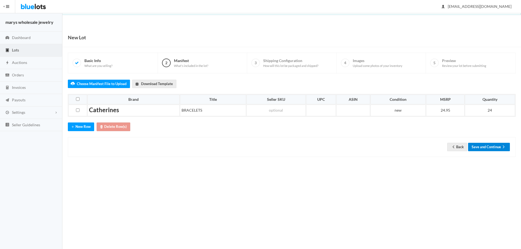
click at [496, 146] on button "Save and Continue" at bounding box center [489, 147] width 42 height 8
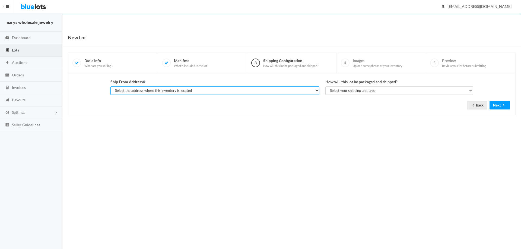
click at [137, 90] on select "Select the address where this inventory is located gerald kent, marys wholesale…" at bounding box center [214, 91] width 209 height 8
select select "19963"
click at [110, 87] on select "Select the address where this inventory is located gerald kent, marys wholesale…" at bounding box center [214, 91] width 209 height 8
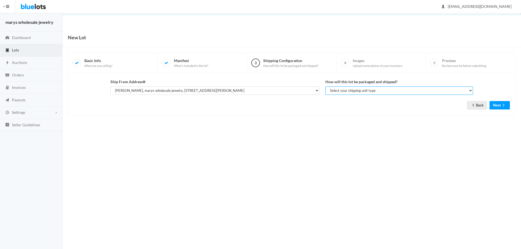
click at [366, 91] on select "Select your shipping unit type Parcel Pallet Truckload" at bounding box center [399, 91] width 148 height 8
select select "parcel"
click at [325, 87] on select "Select your shipping unit type Parcel Pallet Truckload" at bounding box center [399, 91] width 148 height 8
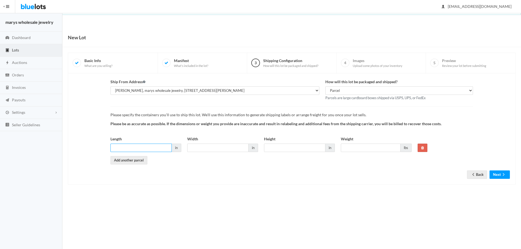
click at [148, 148] on input "Length" at bounding box center [140, 148] width 61 height 8
type input "6"
click at [216, 151] on input "Width" at bounding box center [217, 148] width 61 height 8
type input "6"
click at [284, 151] on input "Height" at bounding box center [294, 148] width 61 height 8
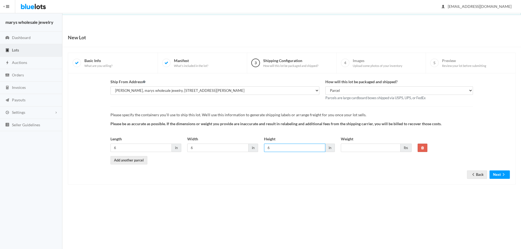
type input "6"
click at [351, 147] on input "Weight" at bounding box center [371, 148] width 60 height 8
type input "2"
click at [499, 175] on button "Next" at bounding box center [500, 175] width 20 height 8
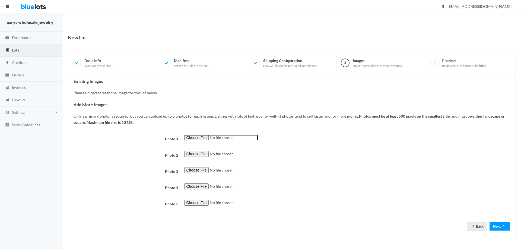
click at [195, 137] on input "file" at bounding box center [221, 138] width 74 height 6
type input "C:\fakepath\cat8.png"
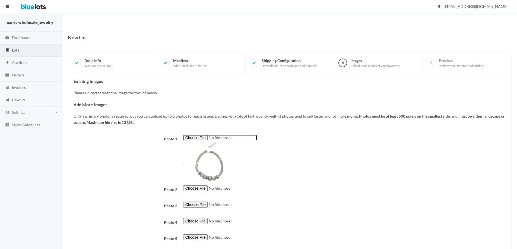
scroll to position [33, 0]
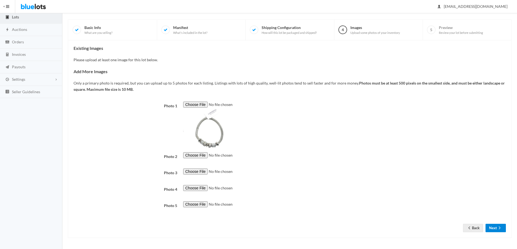
click at [496, 230] on button "Next" at bounding box center [496, 228] width 20 height 8
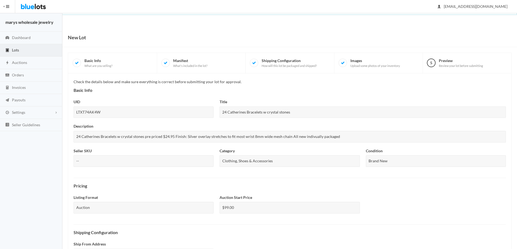
scroll to position [134, 0]
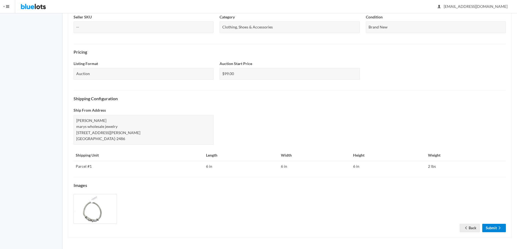
click at [494, 231] on link "Submit" at bounding box center [494, 228] width 24 height 8
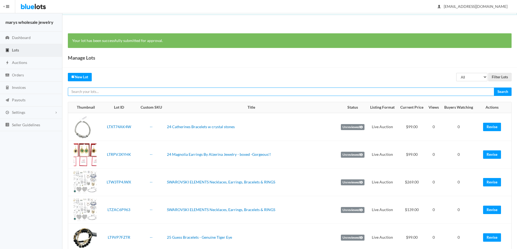
click at [102, 94] on input "text" at bounding box center [281, 92] width 426 height 8
type input "CHICVO NECKS"
click at [494, 88] on input "Search" at bounding box center [503, 92] width 18 height 8
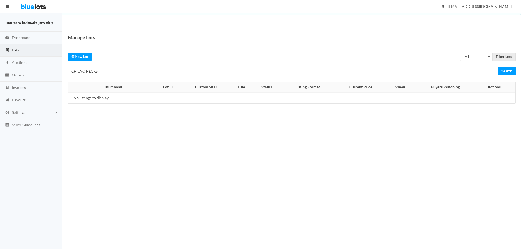
click at [83, 71] on input "CHICVO NECKS" at bounding box center [283, 71] width 430 height 8
type input "CHICO NECKS"
click at [498, 67] on input "Search" at bounding box center [507, 71] width 18 height 8
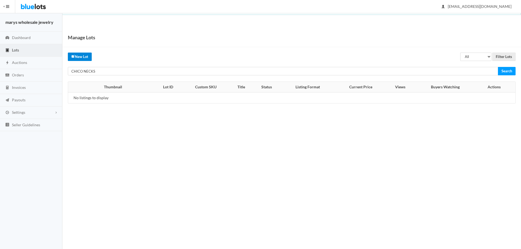
click at [77, 58] on link "New Lot" at bounding box center [80, 57] width 24 height 8
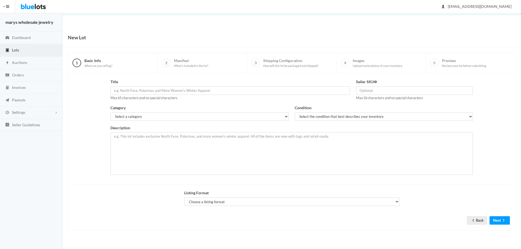
click at [33, 51] on link "Lots" at bounding box center [31, 50] width 62 height 12
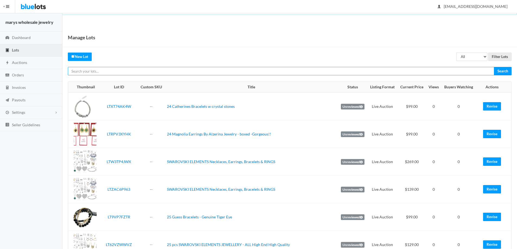
click at [103, 72] on input "text" at bounding box center [281, 71] width 426 height 8
type input "CHICO"
click at [494, 67] on input "Search" at bounding box center [503, 71] width 18 height 8
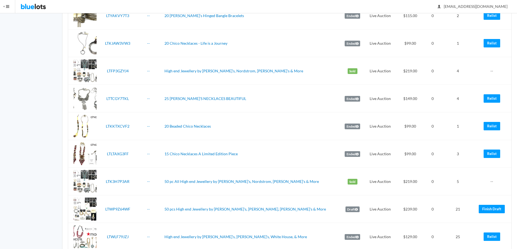
scroll to position [359, 0]
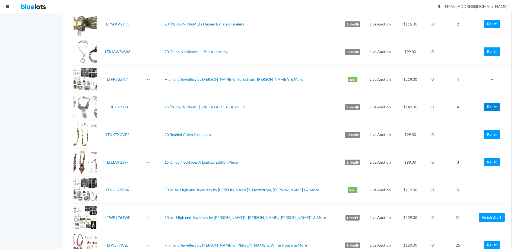
click at [492, 104] on link "Relist" at bounding box center [492, 107] width 17 height 8
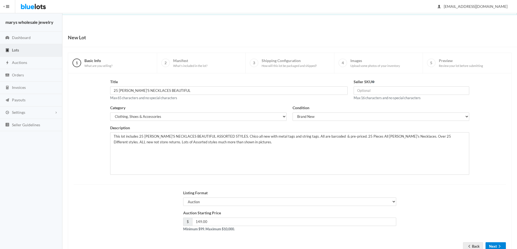
click at [493, 245] on button "Next" at bounding box center [496, 247] width 20 height 8
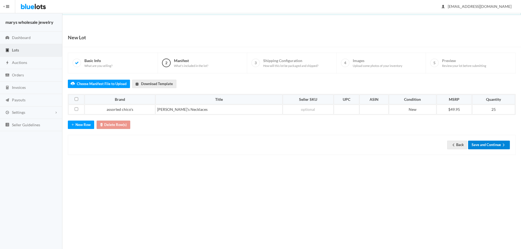
click at [495, 146] on button "Save and Continue" at bounding box center [489, 145] width 42 height 8
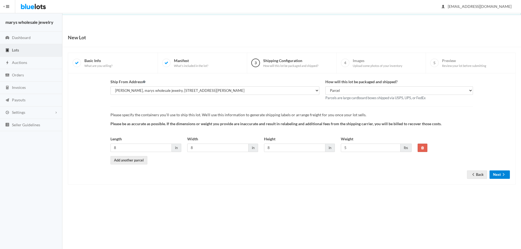
click at [505, 176] on icon "arrow forward" at bounding box center [503, 175] width 5 height 4
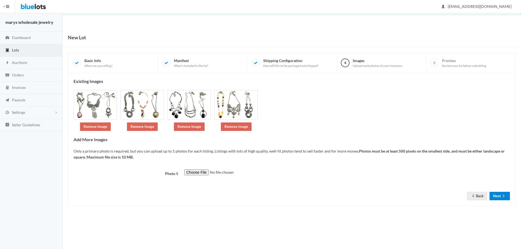
click at [502, 194] on button "Next" at bounding box center [500, 196] width 20 height 8
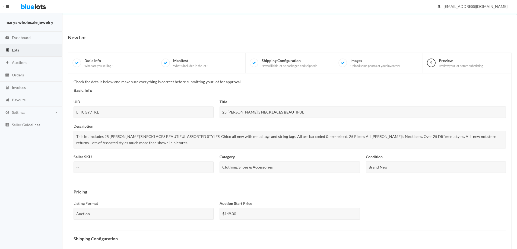
scroll to position [140, 0]
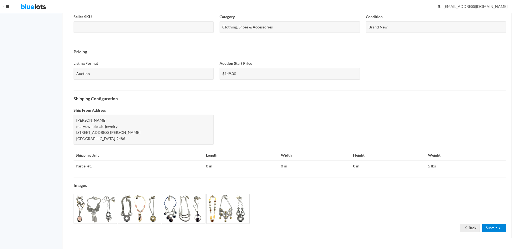
click at [494, 227] on link "Submit" at bounding box center [494, 228] width 24 height 8
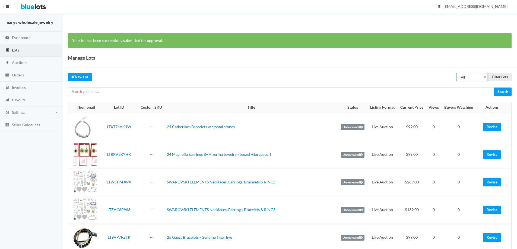
click at [487, 76] on select "All Draft Unreviewed Rejected Scheduled Listed Sold Ended" at bounding box center [471, 77] width 31 height 8
select select "unreviewed"
click at [456, 73] on select "All Draft Unreviewed Rejected Scheduled Listed Sold Ended" at bounding box center [471, 77] width 31 height 8
click at [507, 77] on input "Filter Lots" at bounding box center [499, 77] width 23 height 8
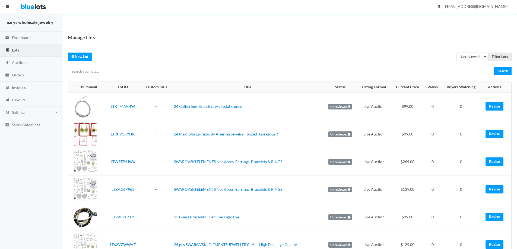
click at [88, 72] on input "text" at bounding box center [281, 71] width 426 height 8
type input "CHICO"
click at [494, 67] on input "Search" at bounding box center [503, 71] width 18 height 8
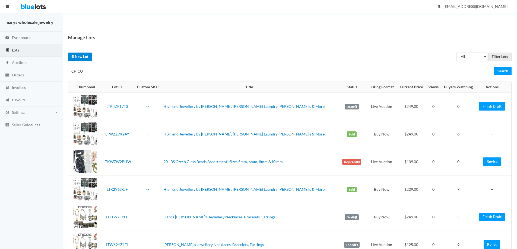
click at [78, 58] on link "New Lot" at bounding box center [80, 57] width 24 height 8
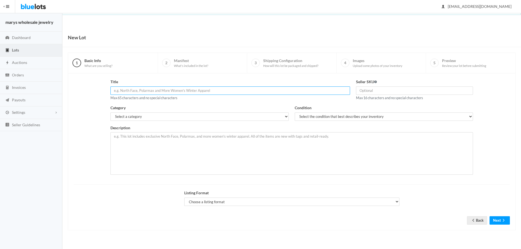
click at [162, 89] on input "text" at bounding box center [230, 91] width 240 height 8
paste input "CHICO'S EARRINGS"
type input "CHICO'S EARRINGS"
click at [164, 117] on select "Select a category Electronics Clothing, Shoes & Accessories Appliances Home & G…" at bounding box center [199, 117] width 178 height 8
select select "2"
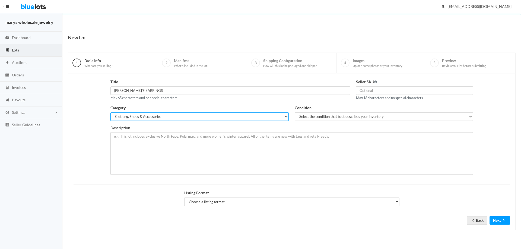
click at [110, 113] on select "Select a category Electronics Clothing, Shoes & Accessories Appliances Home & G…" at bounding box center [199, 117] width 178 height 8
click at [377, 117] on select "Select the condition that best describes your inventory Brand New Shelf Pulls C…" at bounding box center [384, 117] width 178 height 8
select select "1"
click at [295, 113] on select "Select the condition that best describes your inventory Brand New Shelf Pulls C…" at bounding box center [384, 117] width 178 height 8
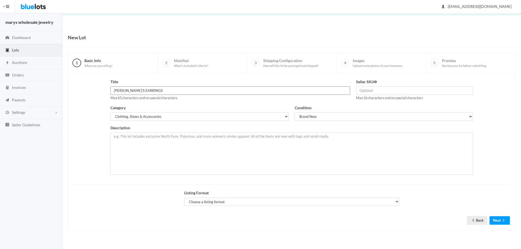
click at [114, 89] on input "CHICO'S EARRINGS" at bounding box center [230, 91] width 240 height 8
type input "24 PAIR [PERSON_NAME]'S EARRINGS"
click at [259, 201] on select "Choose a listing format Auction Buy Now" at bounding box center [291, 202] width 215 height 8
select select "true"
click at [184, 198] on select "Choose a listing format Auction Buy Now" at bounding box center [291, 202] width 215 height 8
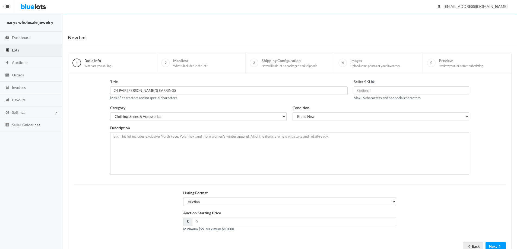
click at [232, 227] on div "Auction Starting Price $ Minimum $99. Maximum $10,000." at bounding box center [289, 221] width 213 height 22
click at [232, 223] on input "number" at bounding box center [294, 222] width 204 height 8
type input "99.00"
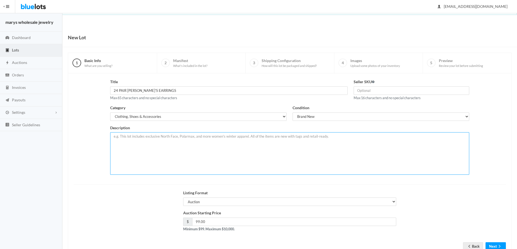
paste textarea "12 CHICO'S EARRINGS -Every Pair Different you will receive 1 pair each as shown…"
click at [119, 136] on textarea "12 CHICO'S EARRINGS -Every Pair Different you will receive 1 pair each as shown…" at bounding box center [289, 153] width 359 height 43
click at [185, 136] on textarea "24 CHICO'S EARRINGS -Every Pair Different you will receive 1 pair each as shown…" at bounding box center [289, 153] width 359 height 43
click at [140, 147] on textarea "24 CHICO'S EARRINGS - you will receive 1 pair each as shown on picture Limited …" at bounding box center [289, 153] width 359 height 43
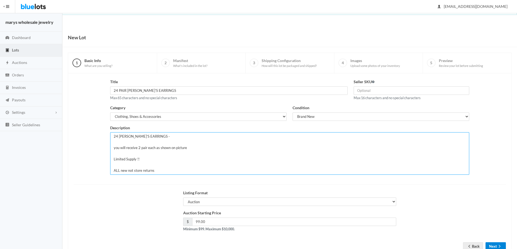
type textarea "24 CHICO'S EARRINGS - you will receive 2 pair each as shown on picture Limited …"
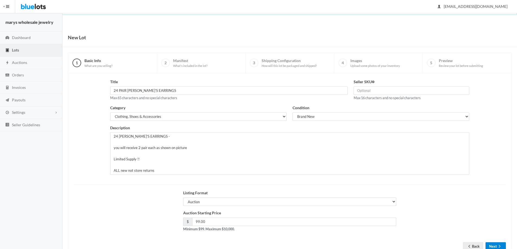
click at [493, 247] on button "Next" at bounding box center [496, 247] width 20 height 8
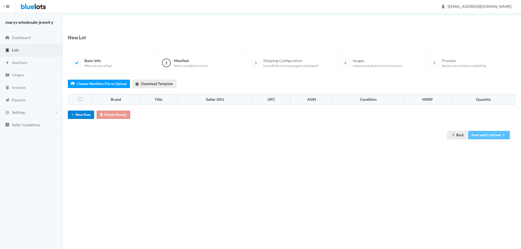
click at [87, 118] on button "New Row" at bounding box center [81, 115] width 26 height 8
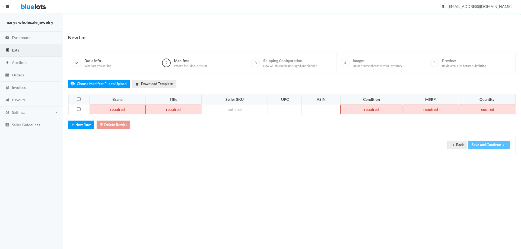
click at [125, 110] on td at bounding box center [118, 110] width 56 height 10
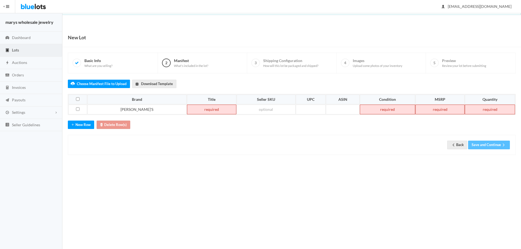
click at [187, 110] on td at bounding box center [211, 110] width 49 height 10
click at [371, 110] on td at bounding box center [390, 110] width 54 height 10
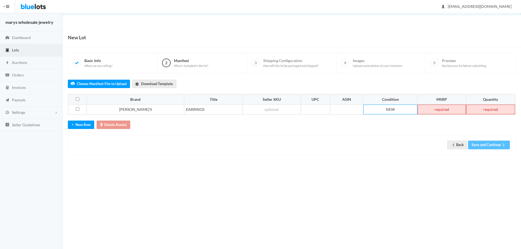
click at [422, 109] on td at bounding box center [442, 110] width 48 height 10
click at [483, 110] on td at bounding box center [490, 110] width 50 height 10
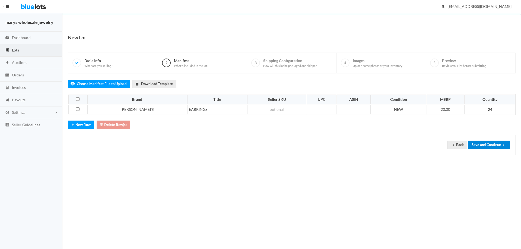
click at [499, 145] on button "Save and Continue" at bounding box center [489, 145] width 42 height 8
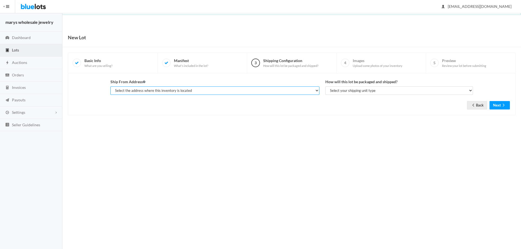
click at [242, 91] on select "Select the address where this inventory is located [PERSON_NAME], marys wholesa…" at bounding box center [214, 91] width 209 height 8
select select "19963"
click at [110, 87] on select "Select the address where this inventory is located [PERSON_NAME], marys wholesa…" at bounding box center [214, 91] width 209 height 8
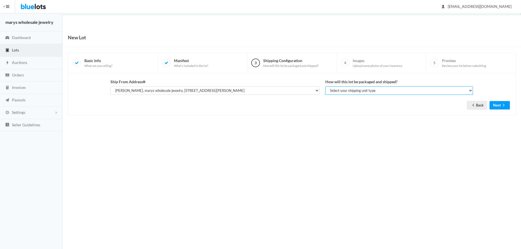
click at [346, 91] on select "Select your shipping unit type Parcel Pallet Truckload" at bounding box center [399, 91] width 148 height 8
select select "parcel"
click at [325, 87] on select "Select your shipping unit type Parcel Pallet Truckload" at bounding box center [399, 91] width 148 height 8
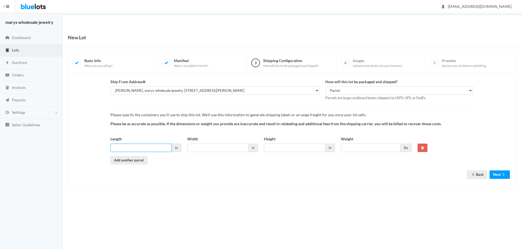
click at [125, 147] on input "Length" at bounding box center [140, 148] width 61 height 8
type input "6"
click at [229, 145] on input "Width" at bounding box center [217, 148] width 61 height 8
type input "6"
click at [281, 144] on input "Height" at bounding box center [294, 148] width 61 height 8
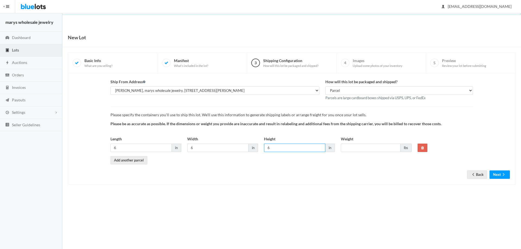
type input "6"
click at [354, 145] on input "Weight" at bounding box center [371, 148] width 60 height 8
type input "1"
click at [502, 174] on icon "arrow forward" at bounding box center [503, 175] width 5 height 4
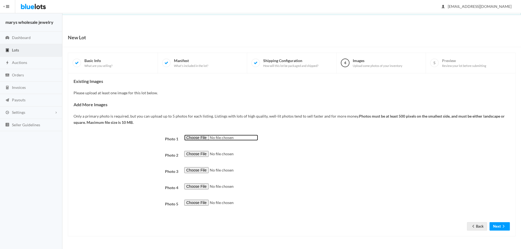
click at [201, 138] on input "file" at bounding box center [221, 138] width 74 height 6
type input "C:\fakepath\chj.png"
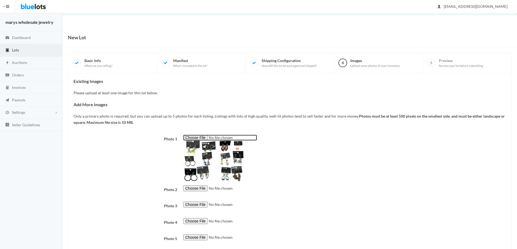
scroll to position [33, 0]
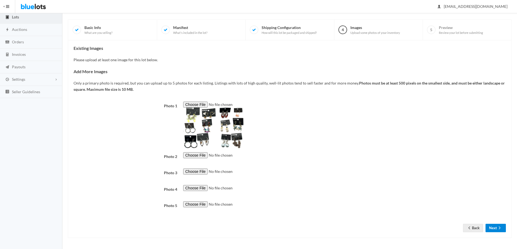
click at [488, 227] on button "Next" at bounding box center [496, 228] width 20 height 8
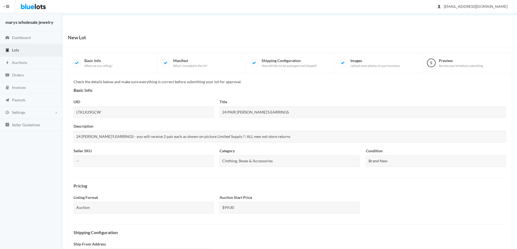
scroll to position [134, 0]
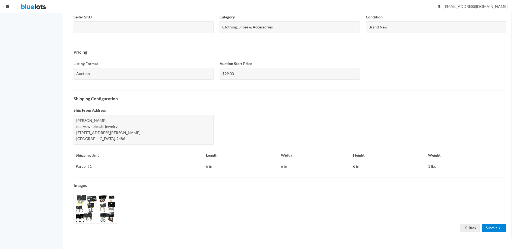
click at [493, 227] on link "Submit" at bounding box center [494, 228] width 24 height 8
